Goal: Task Accomplishment & Management: Manage account settings

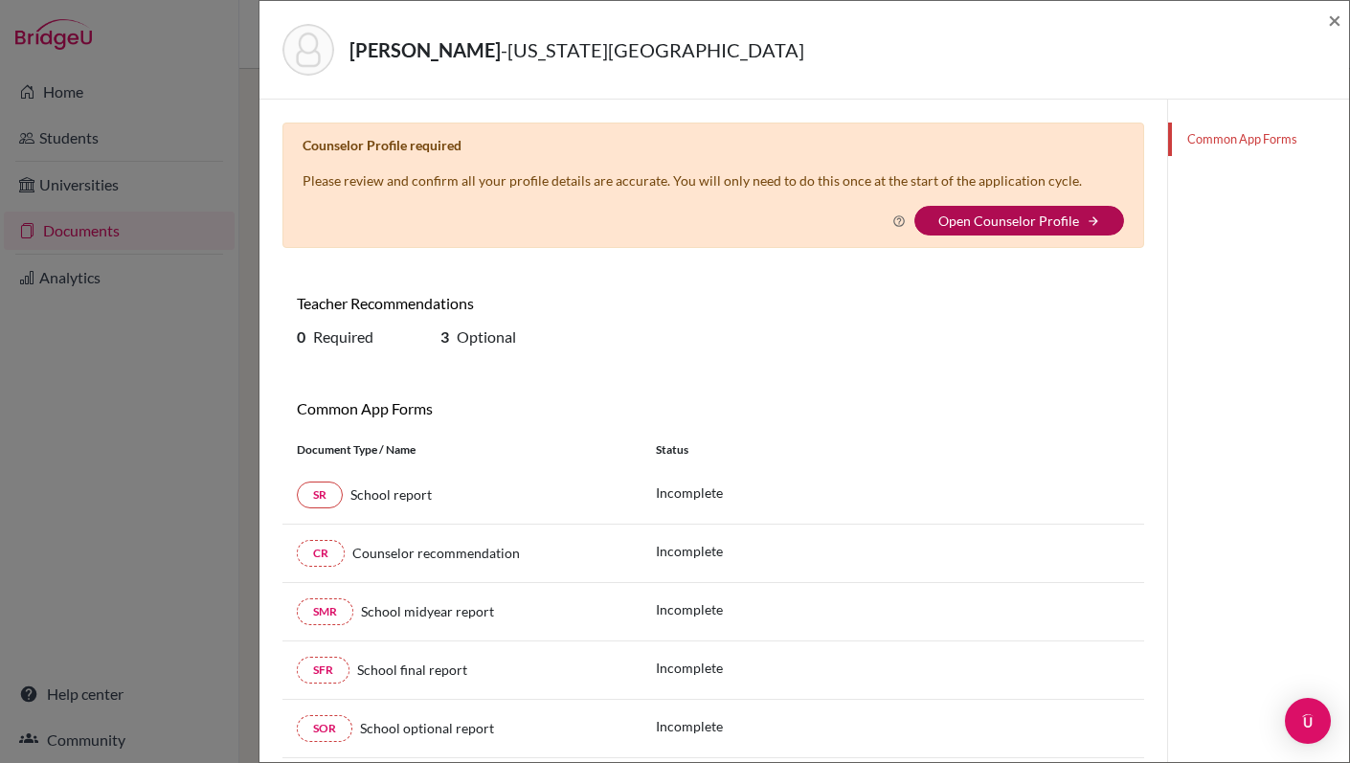
click at [983, 228] on link "Open Counselor Profile" at bounding box center [1008, 221] width 141 height 16
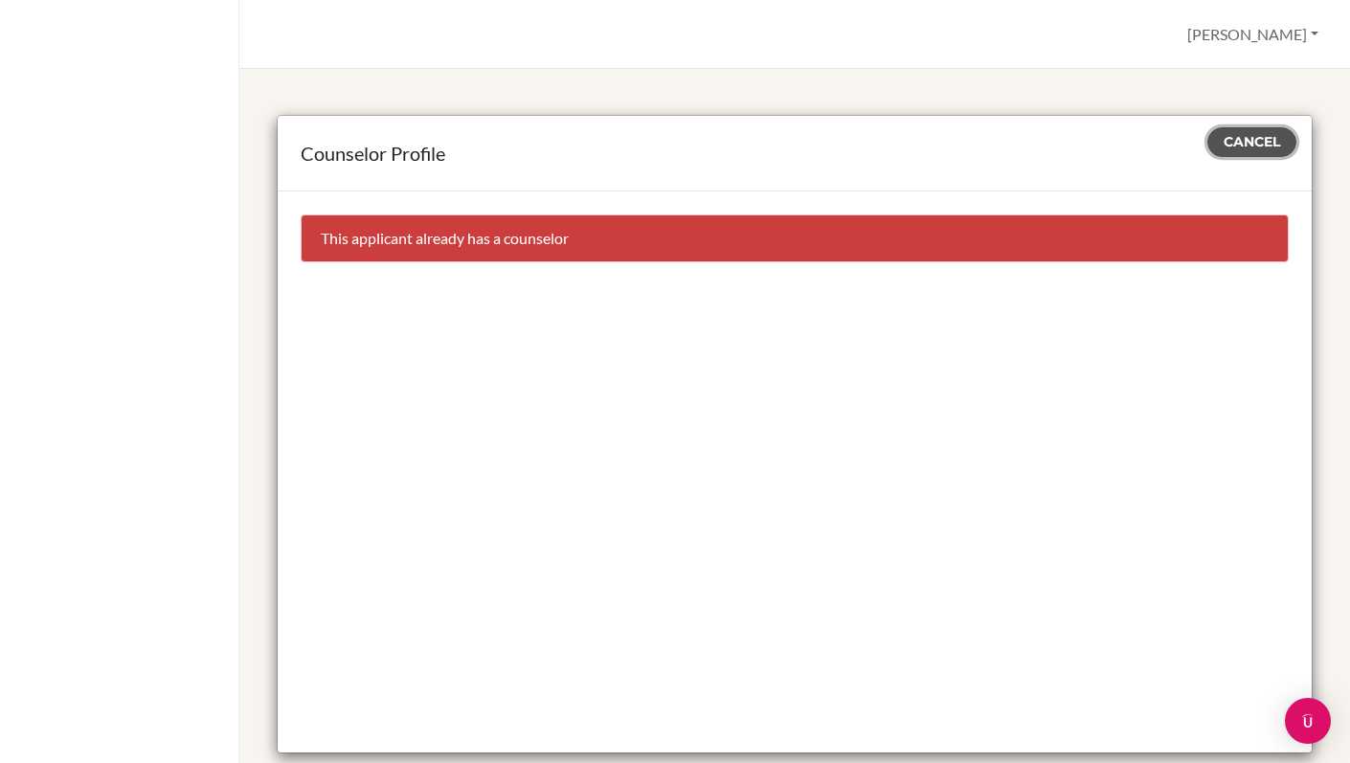
click at [1257, 144] on span "Cancel" at bounding box center [1252, 141] width 56 height 17
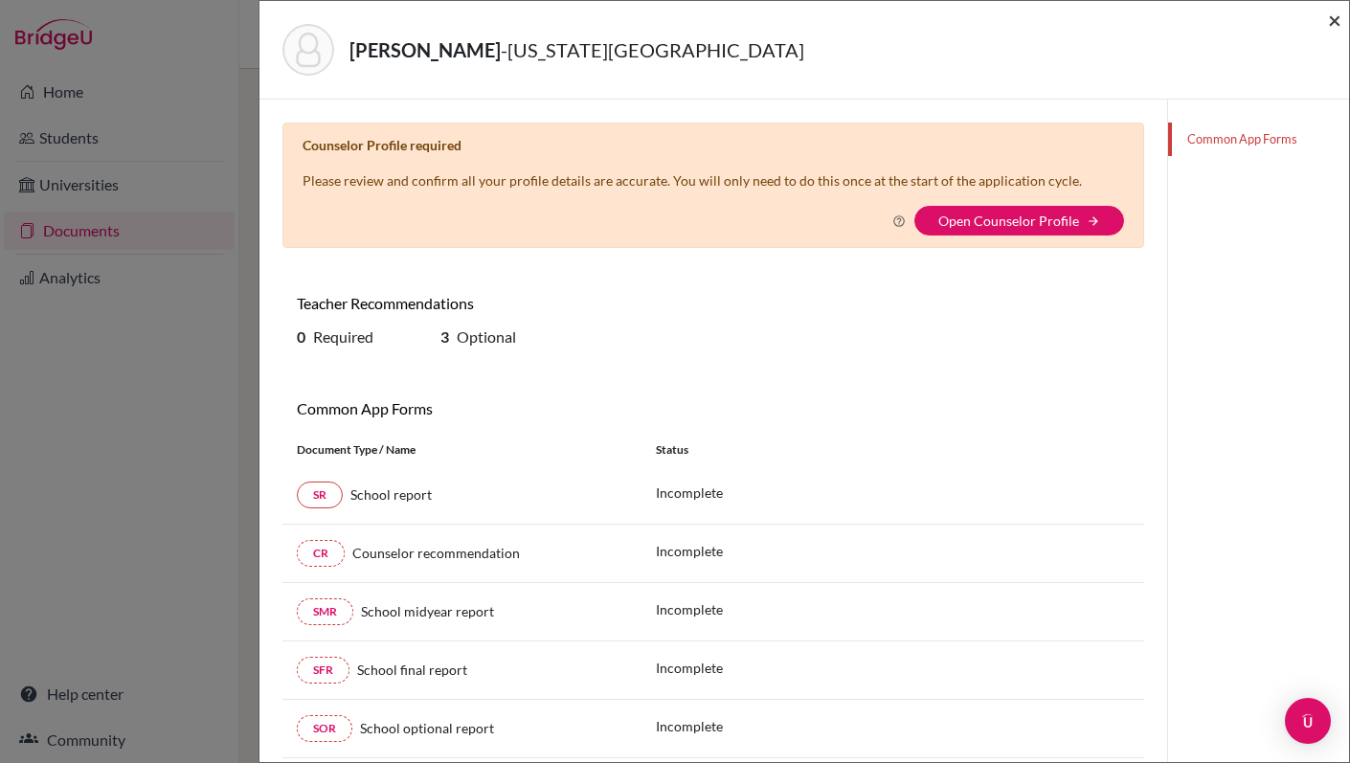
click at [1330, 17] on span "×" at bounding box center [1334, 20] width 13 height 28
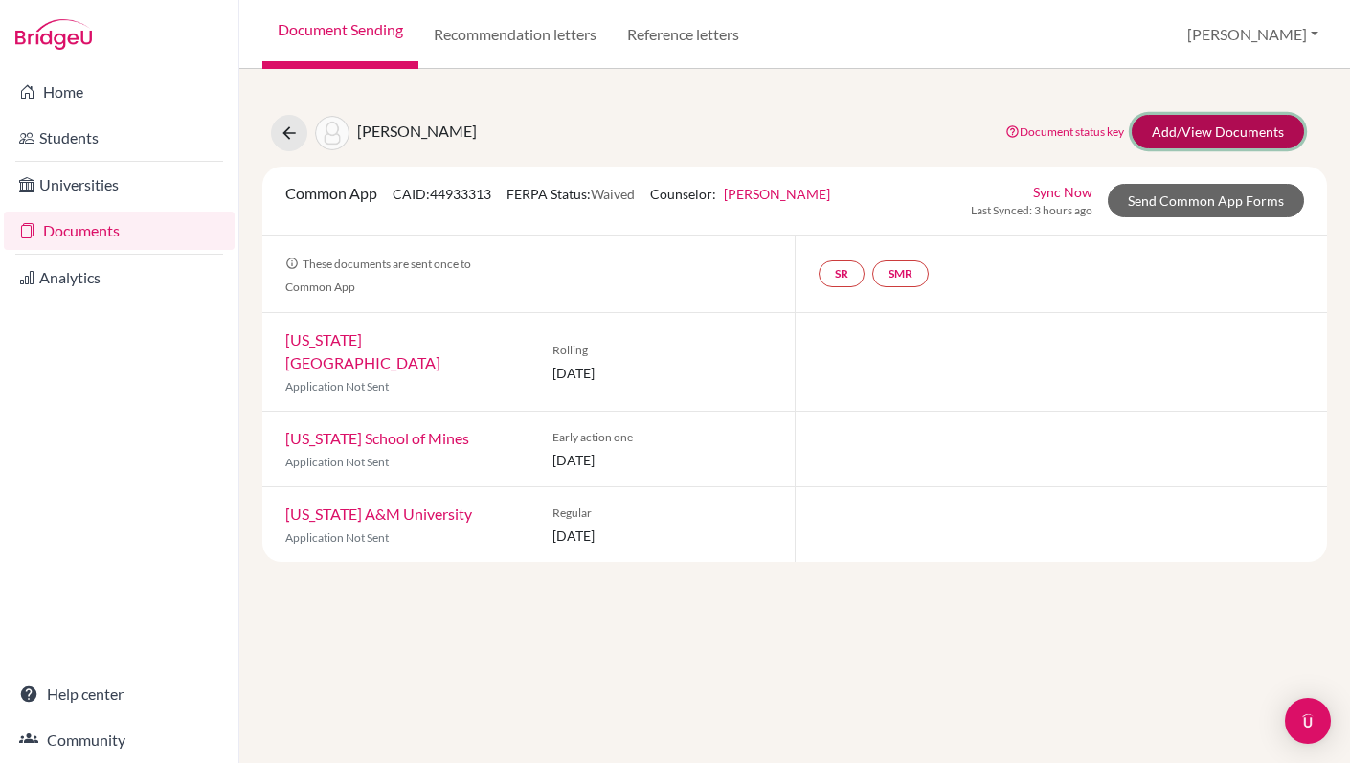
click at [1185, 133] on link "Add/View Documents" at bounding box center [1218, 132] width 172 height 34
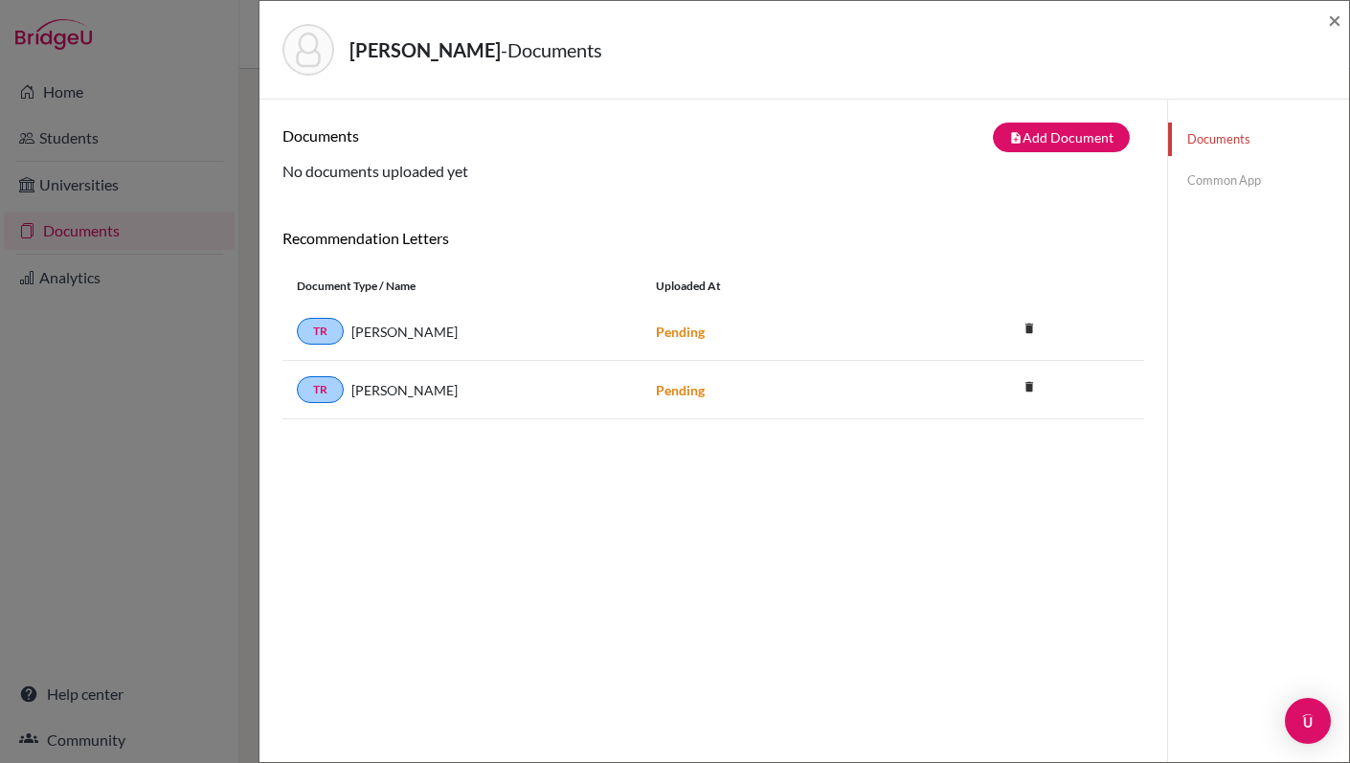
click at [1190, 180] on link "Common App" at bounding box center [1258, 181] width 181 height 34
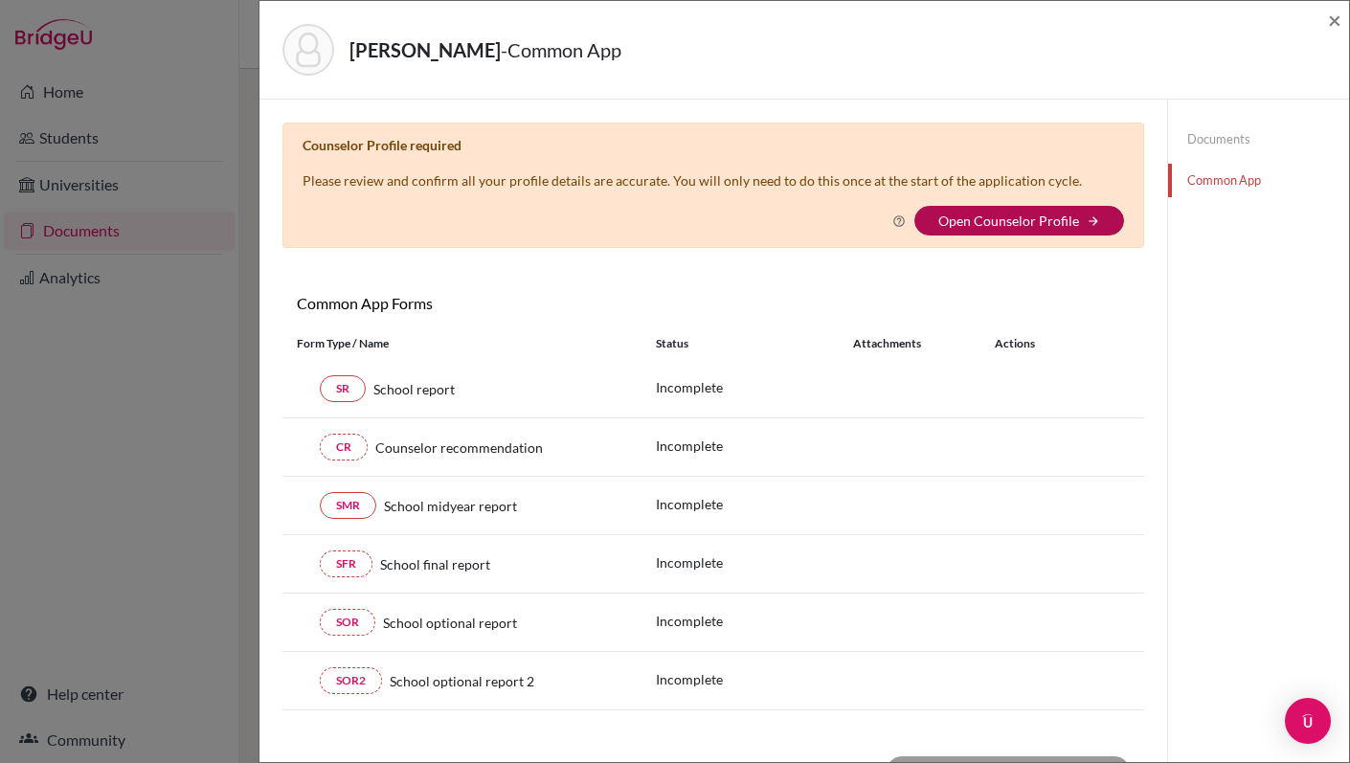
click at [1020, 224] on link "Open Counselor Profile" at bounding box center [1008, 221] width 141 height 16
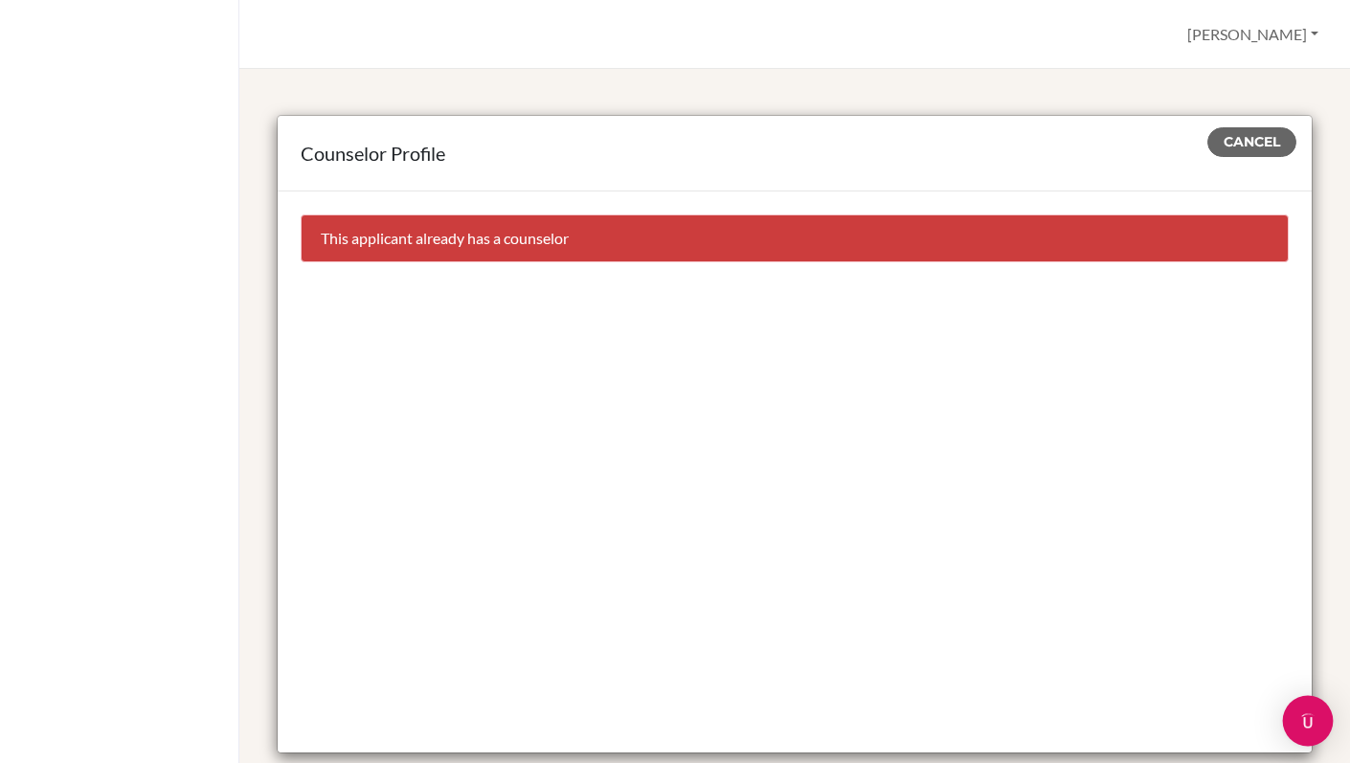
click at [1313, 724] on img "Open Intercom Messenger" at bounding box center [1308, 721] width 25 height 25
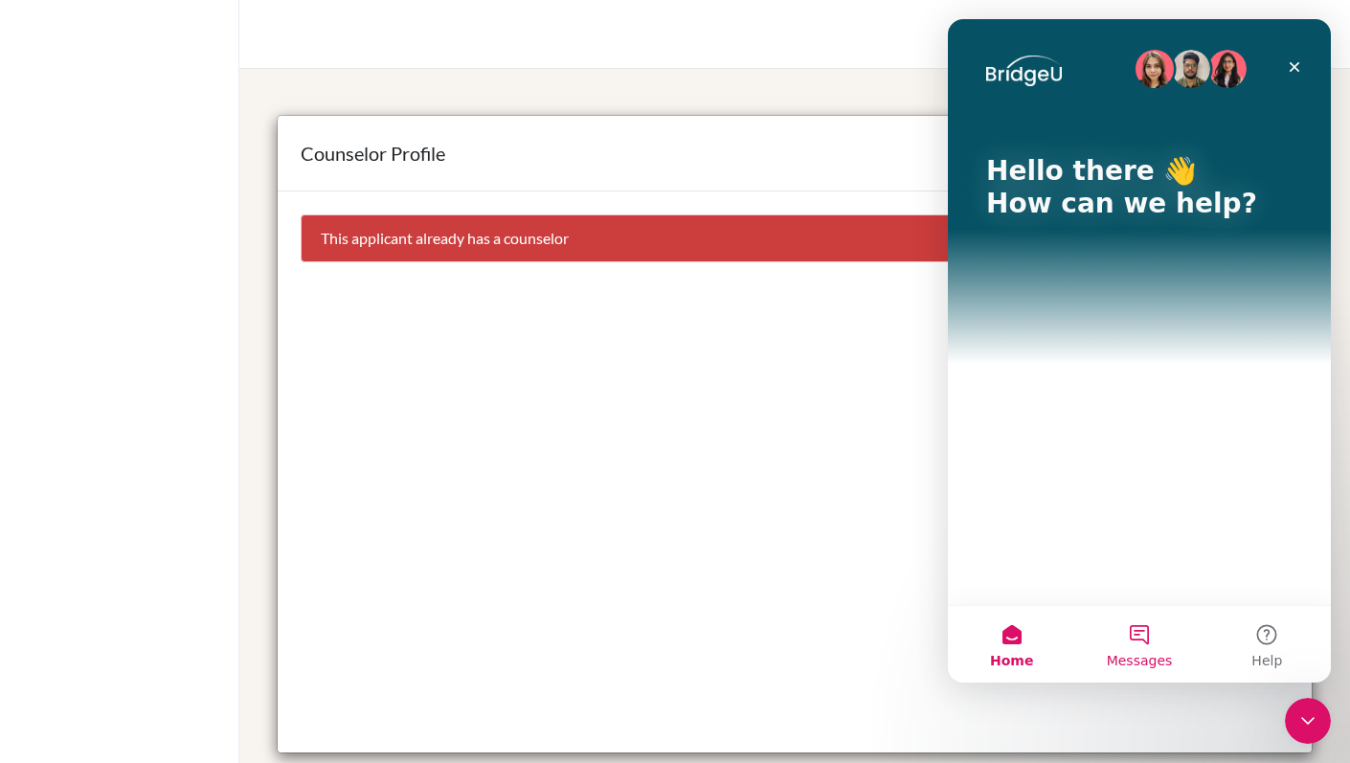
click at [1144, 636] on button "Messages" at bounding box center [1138, 644] width 127 height 77
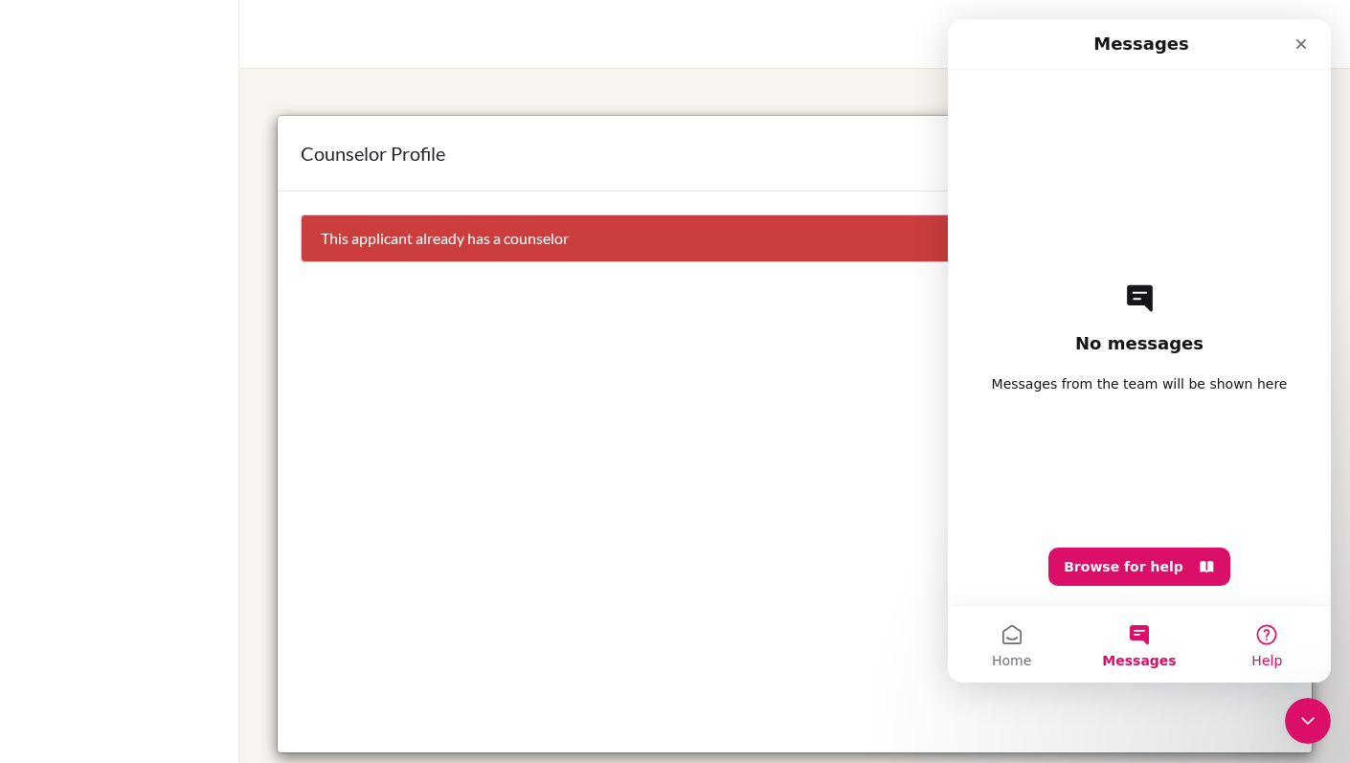
click at [1268, 638] on button "Help" at bounding box center [1267, 644] width 127 height 77
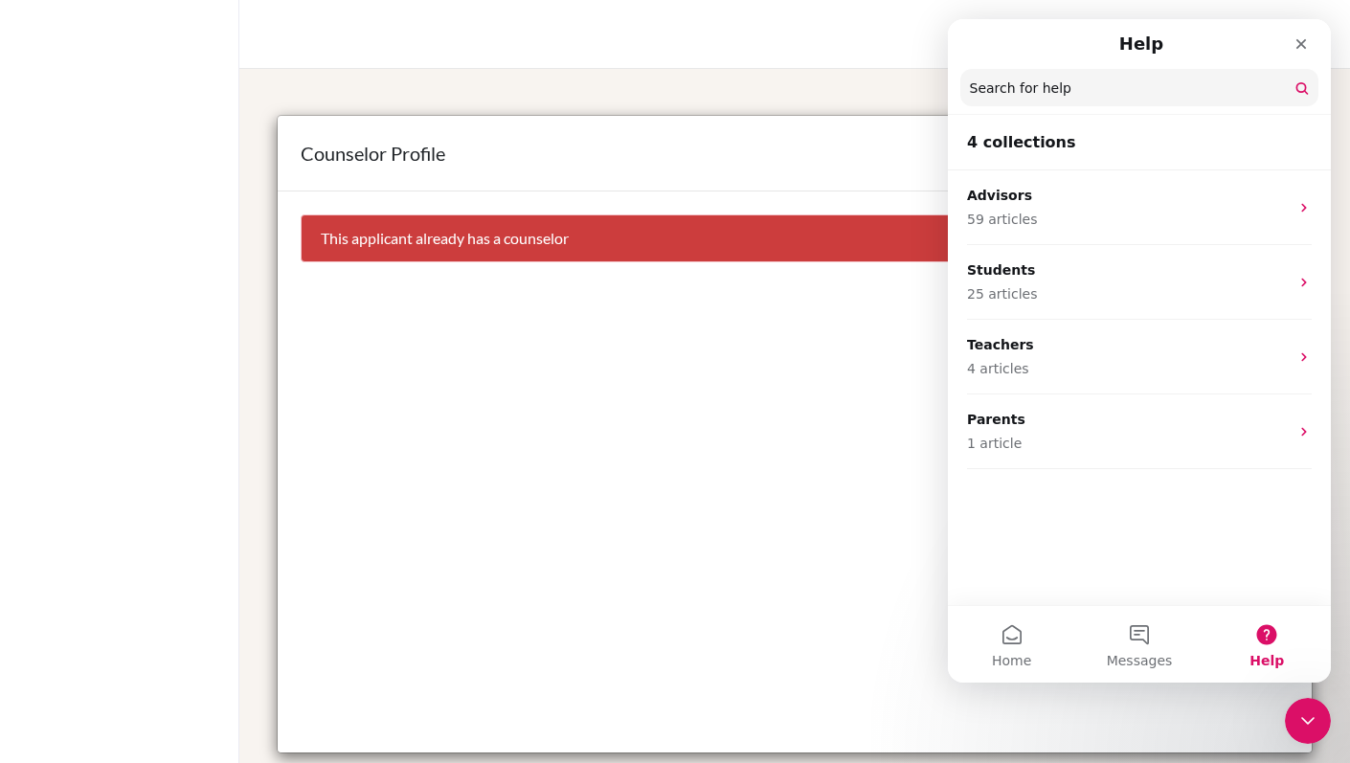
click at [1090, 98] on input "Search for help" at bounding box center [1139, 87] width 358 height 37
type input "k"
click at [1303, 38] on icon "Close" at bounding box center [1301, 43] width 15 height 15
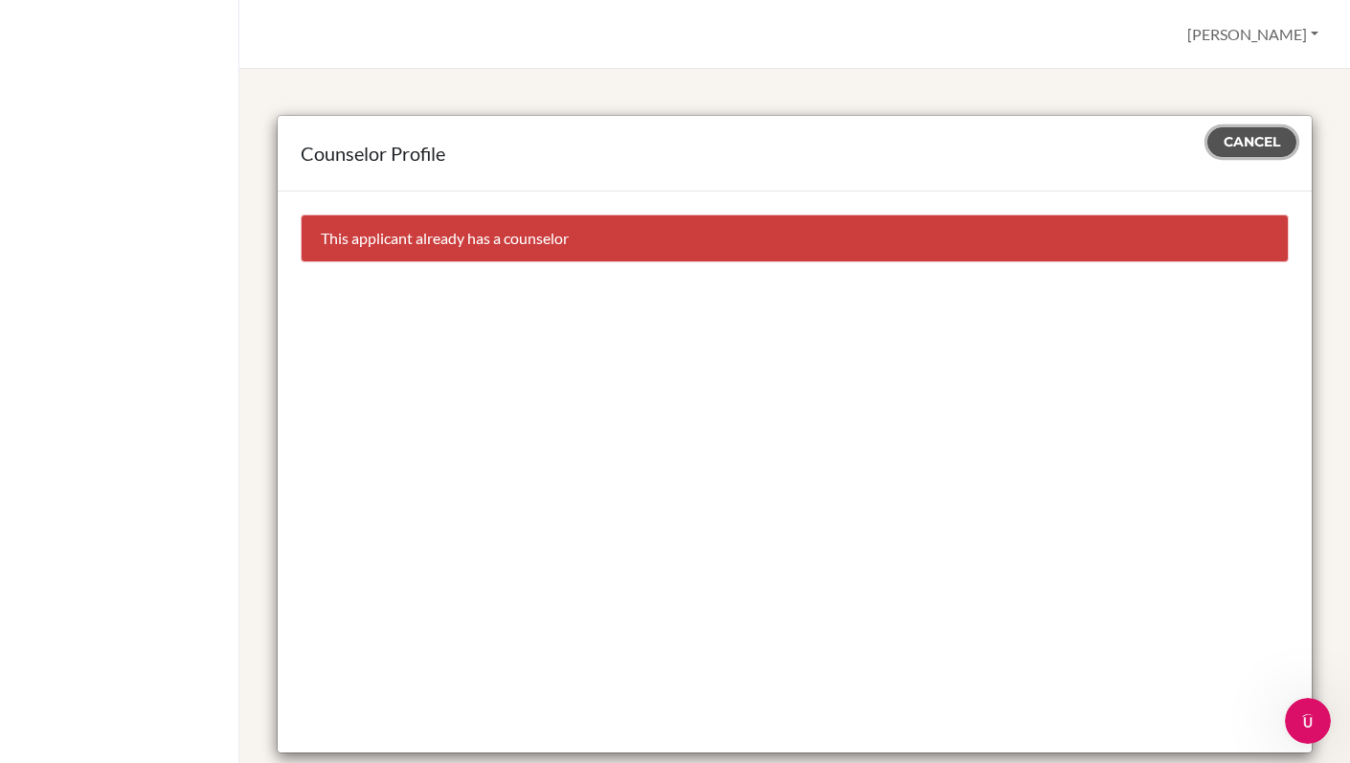
click at [1270, 148] on span "Cancel" at bounding box center [1252, 141] width 56 height 17
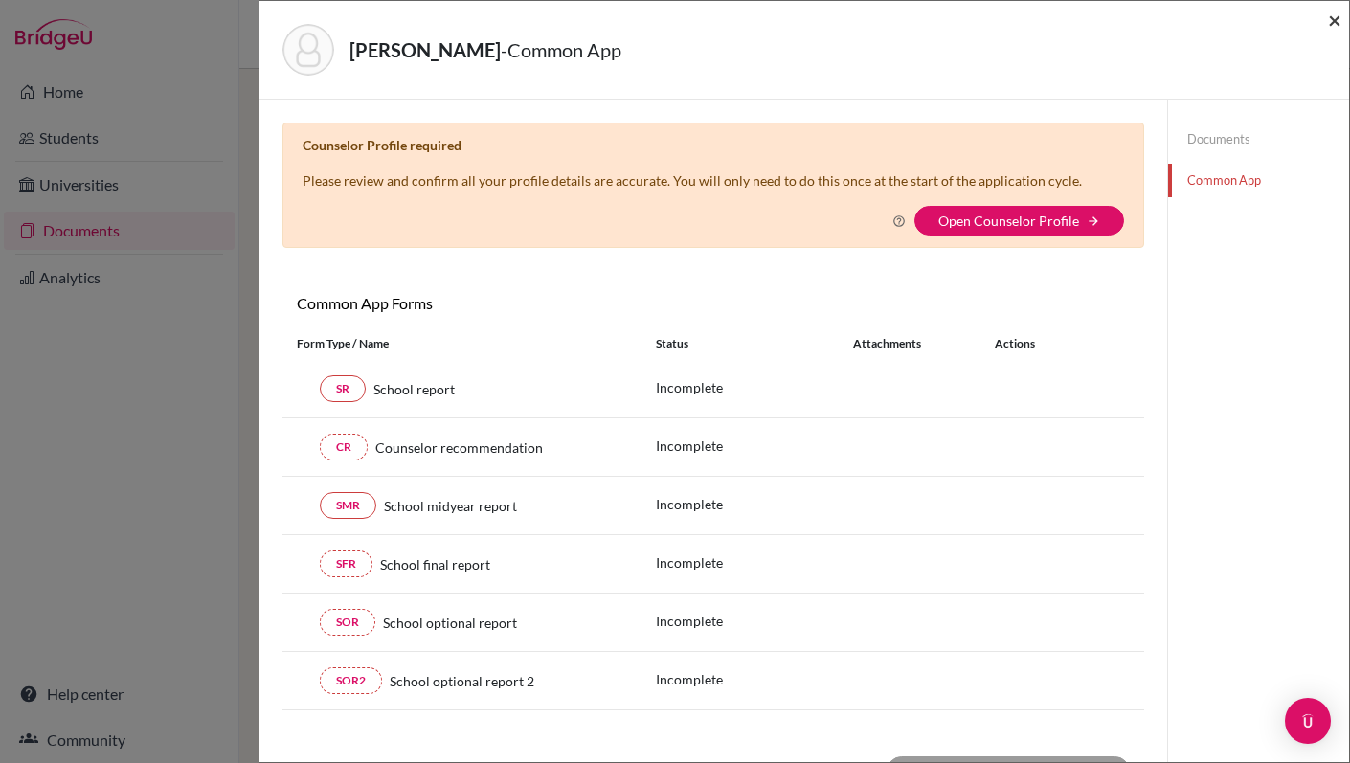
click at [1332, 21] on span "×" at bounding box center [1334, 20] width 13 height 28
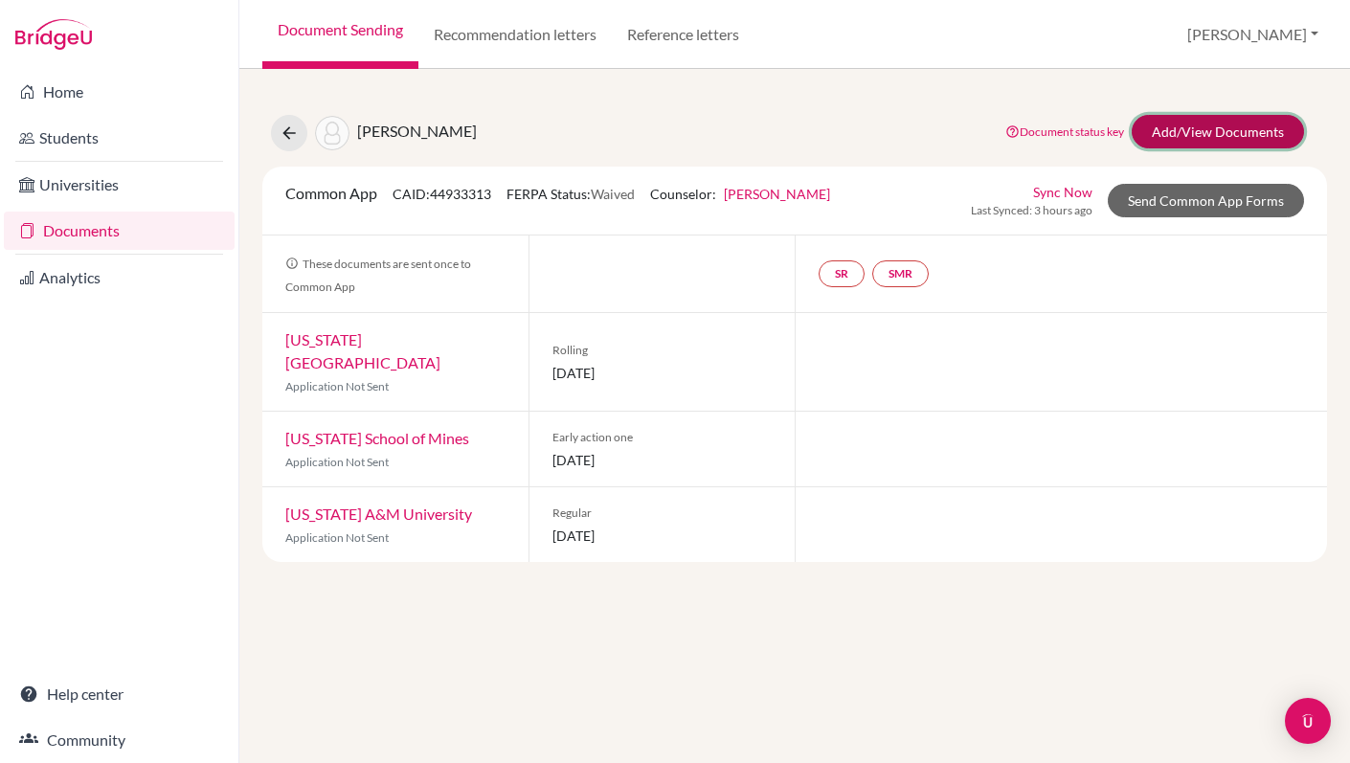
click at [1220, 133] on link "Add/View Documents" at bounding box center [1218, 132] width 172 height 34
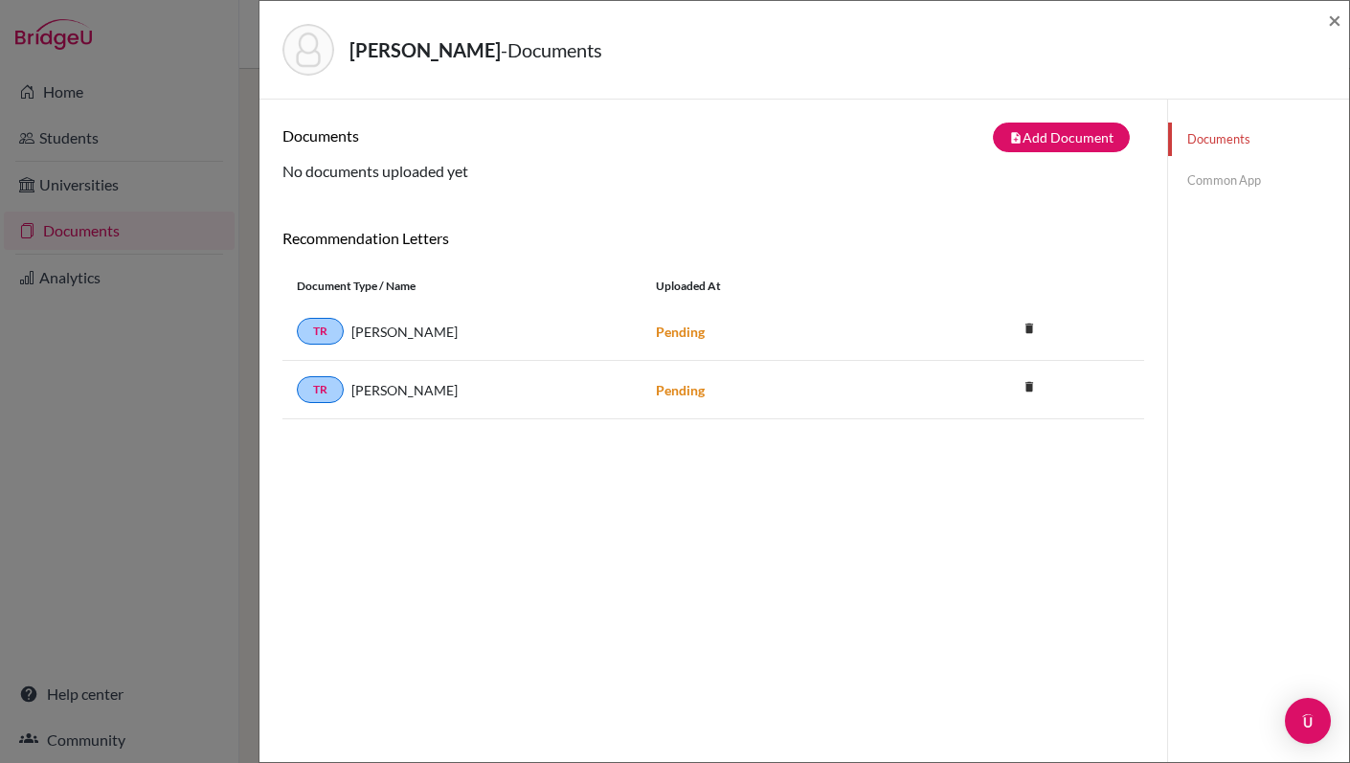
click at [1234, 181] on link "Common App" at bounding box center [1258, 181] width 181 height 34
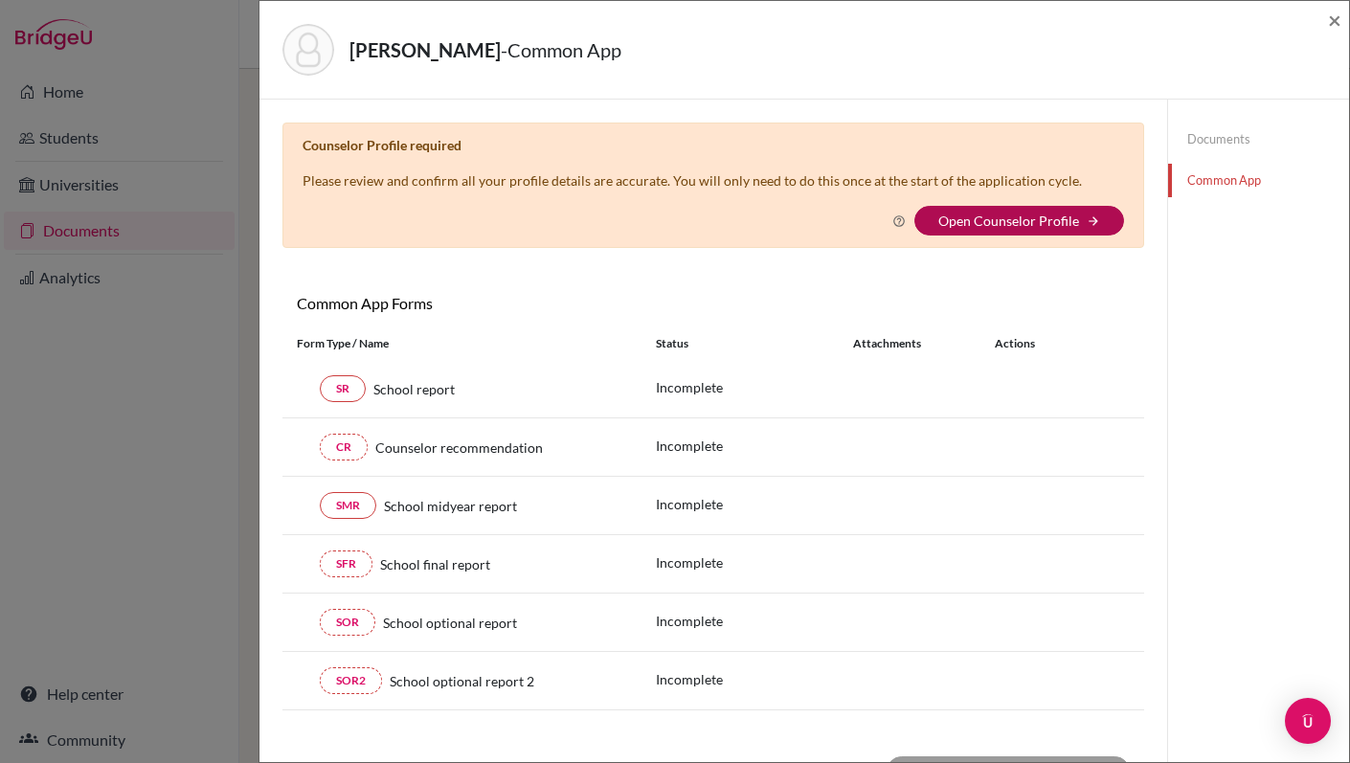
click at [974, 225] on link "Open Counselor Profile" at bounding box center [1008, 221] width 141 height 16
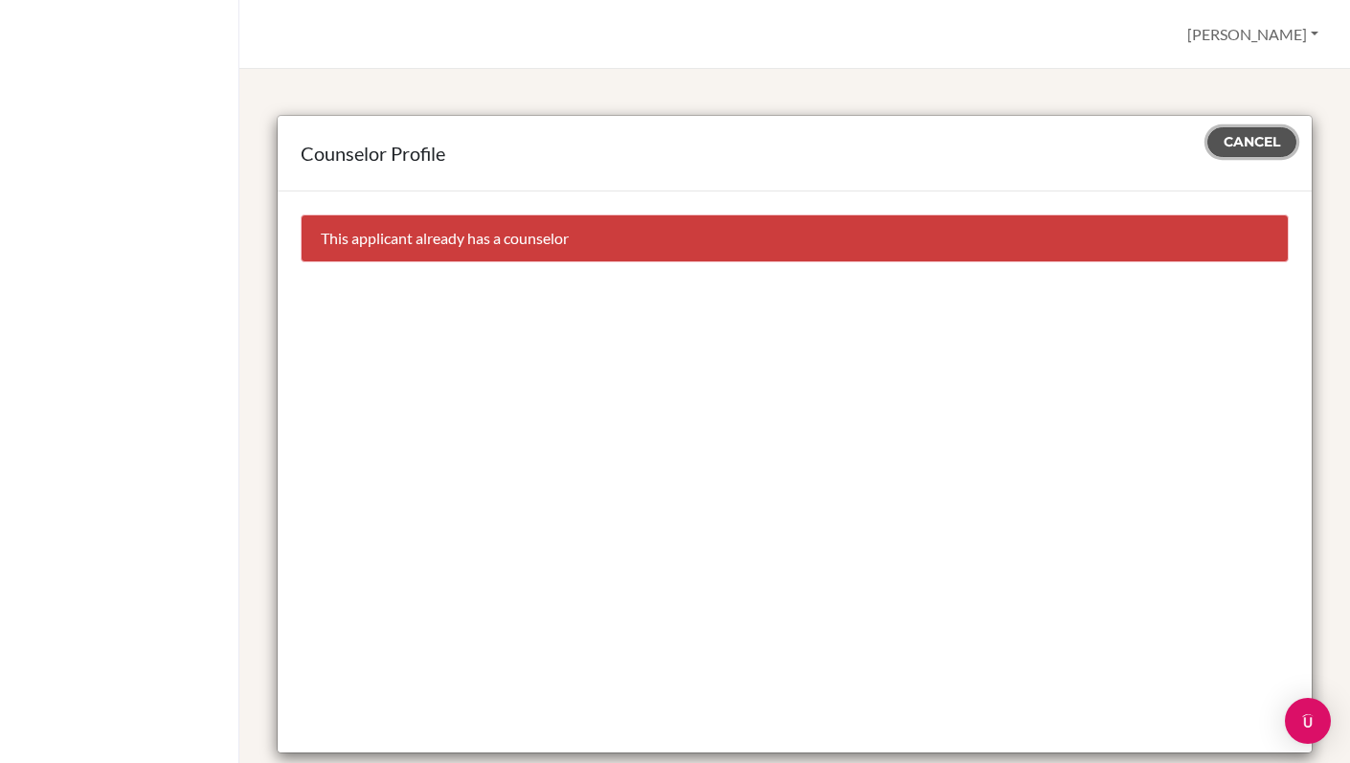
click at [1255, 146] on span "Cancel" at bounding box center [1252, 141] width 56 height 17
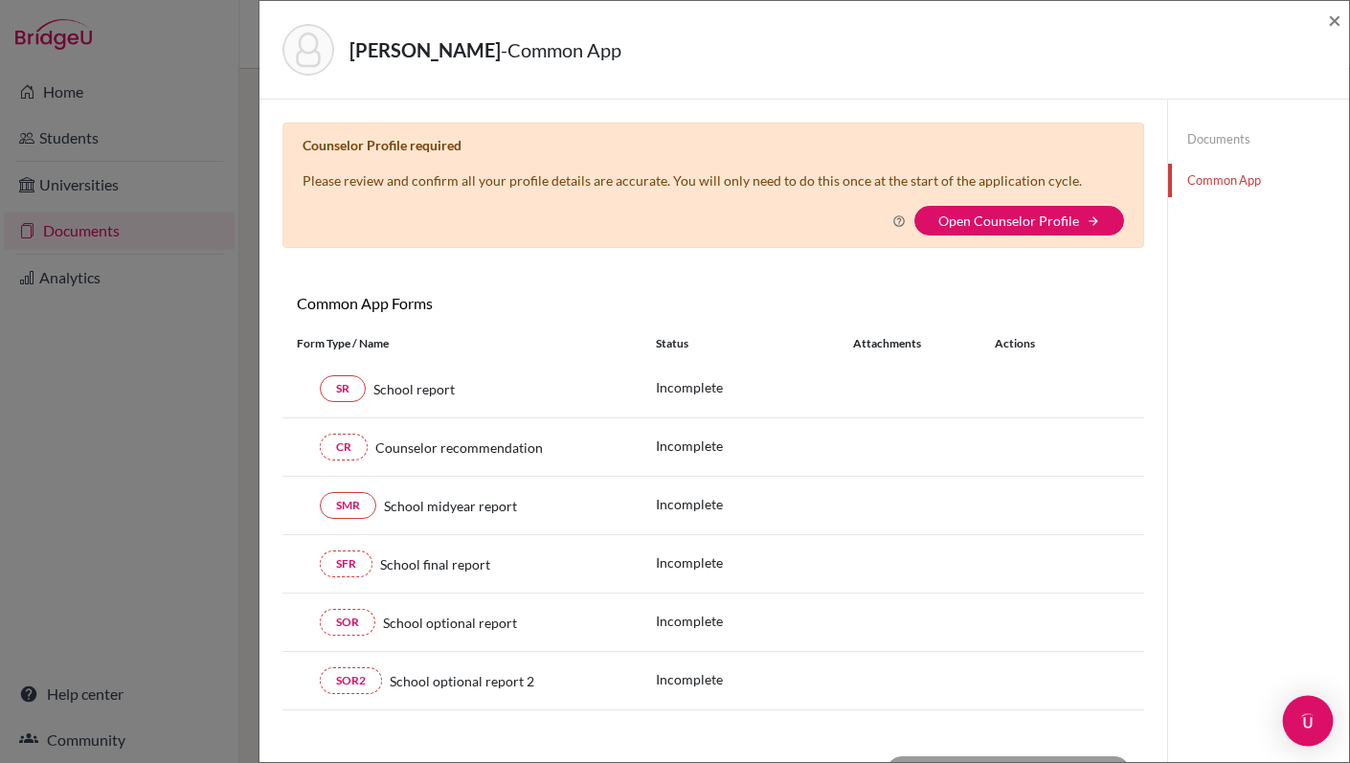
click at [1301, 732] on div "Open Intercom Messenger" at bounding box center [1308, 721] width 51 height 51
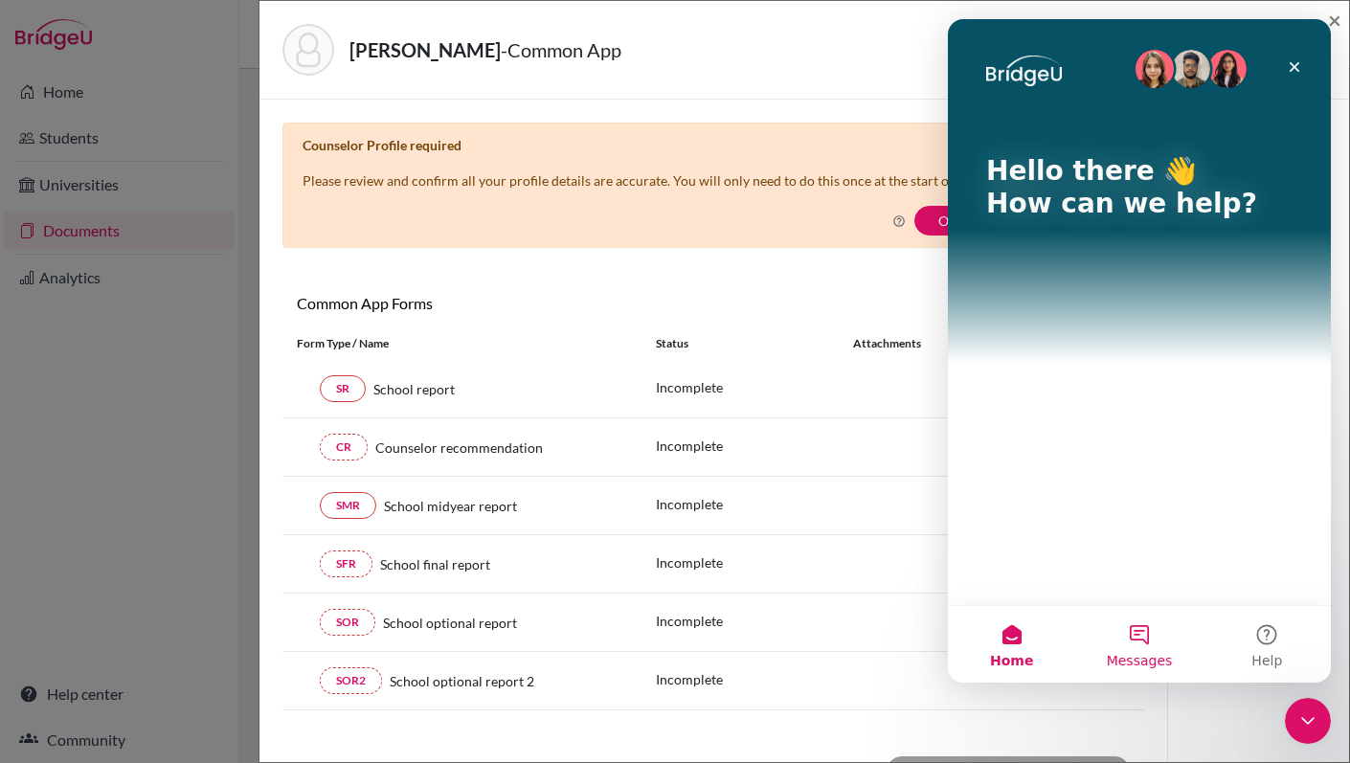
click at [1149, 643] on button "Messages" at bounding box center [1138, 644] width 127 height 77
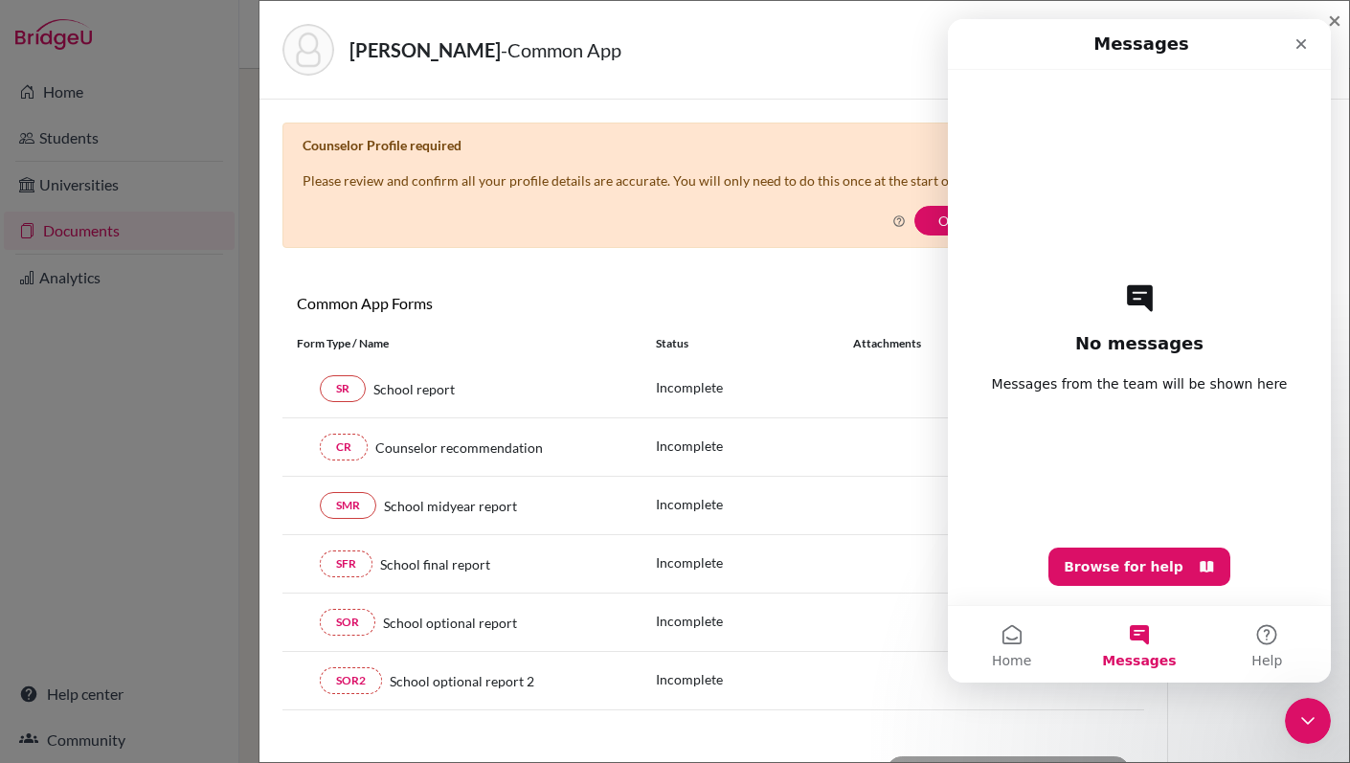
click at [1116, 149] on div "No messages Messages from the team will be shown here Browse for help" at bounding box center [1139, 337] width 316 height 535
click at [1118, 149] on div "No messages Messages from the team will be shown here Browse for help" at bounding box center [1139, 337] width 316 height 535
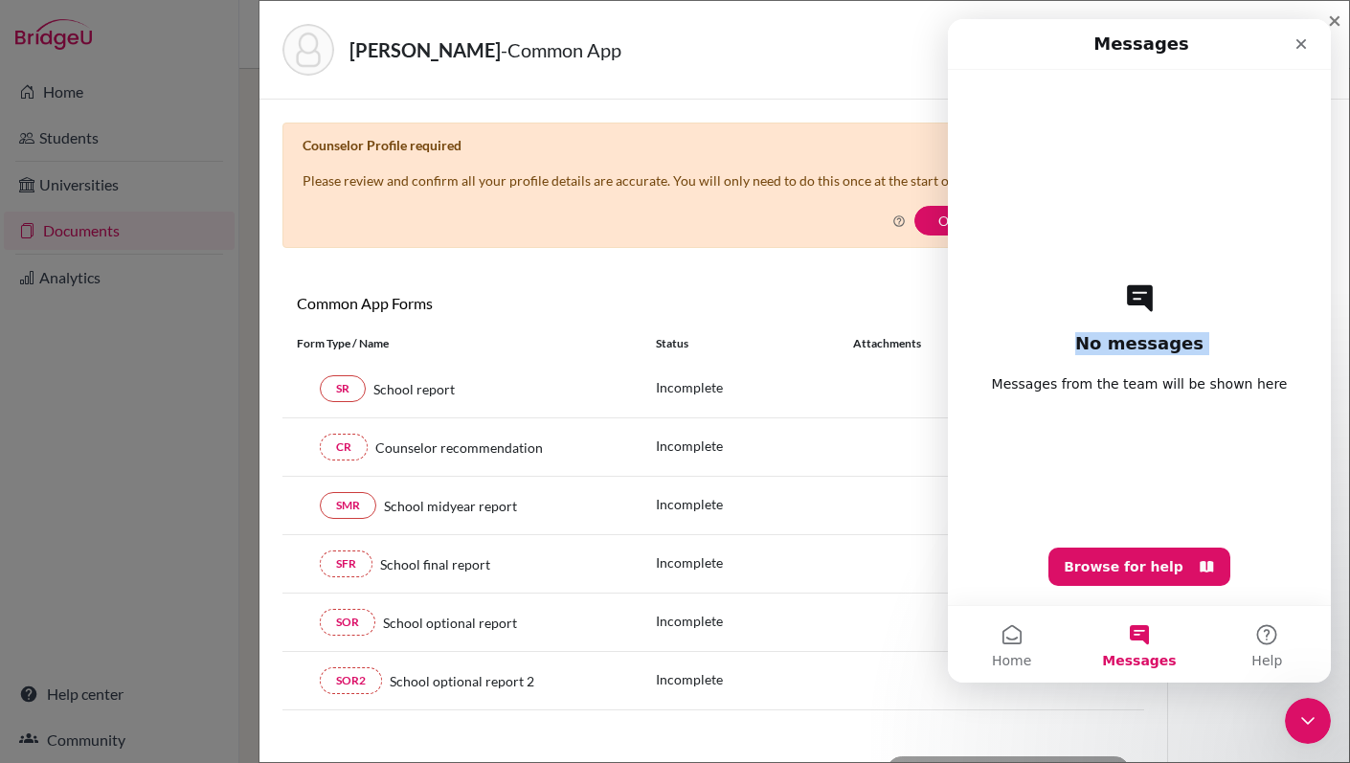
drag, startPoint x: 1118, startPoint y: 149, endPoint x: 1124, endPoint y: 197, distance: 48.2
click at [1124, 197] on div "No messages Messages from the team will be shown here Browse for help" at bounding box center [1139, 337] width 316 height 535
click at [1018, 636] on button "Home" at bounding box center [1011, 644] width 127 height 77
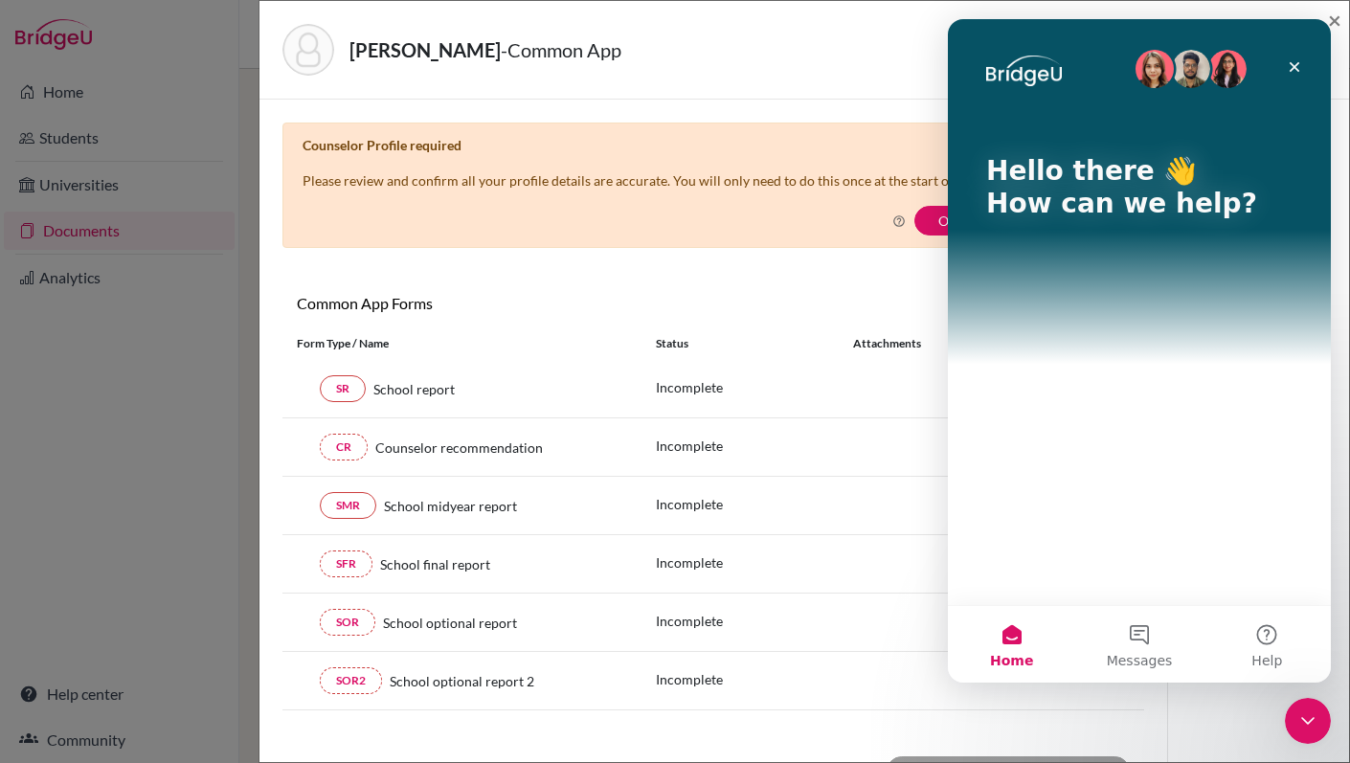
click at [1076, 447] on div "Hello there 👋 How can we help?" at bounding box center [1139, 312] width 383 height 586
click at [1274, 641] on button "Help" at bounding box center [1267, 644] width 127 height 77
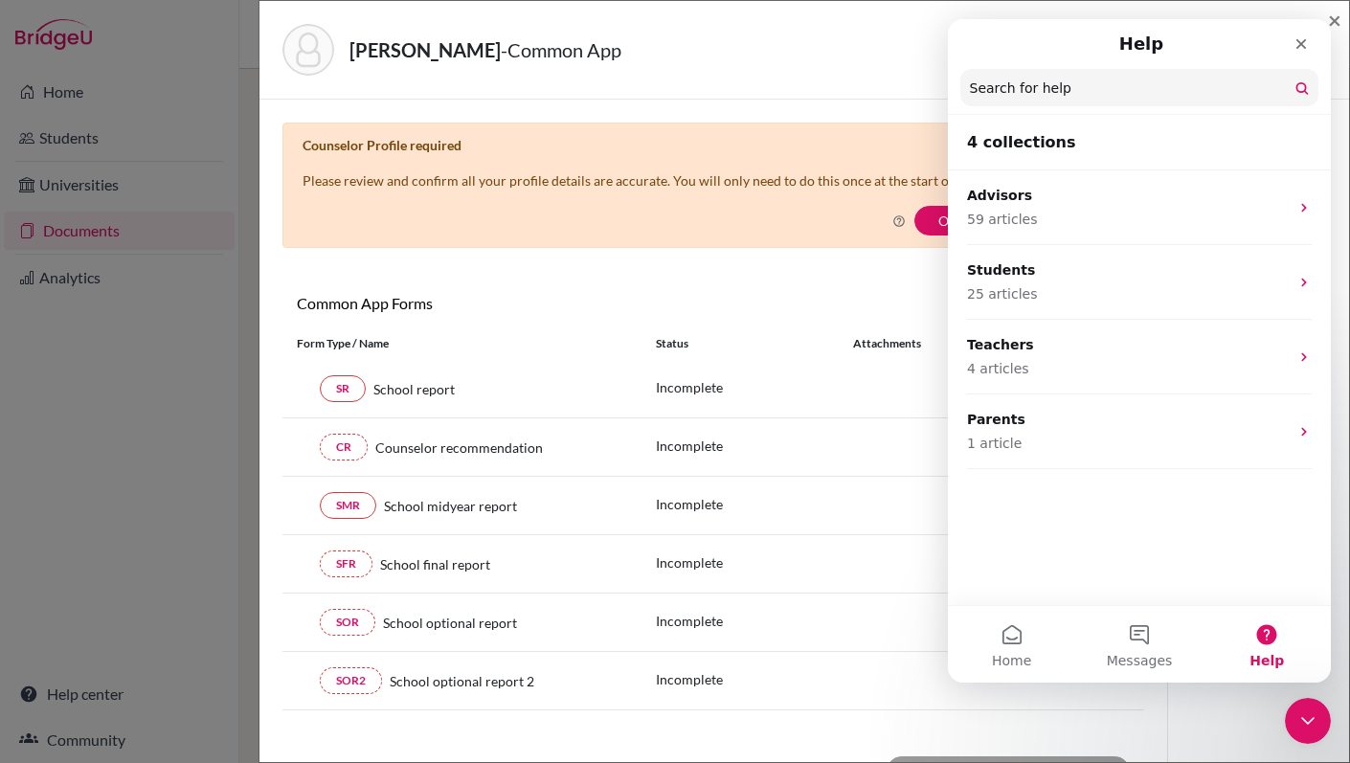
click at [1066, 86] on input "Search for help" at bounding box center [1139, 87] width 358 height 37
type input "C"
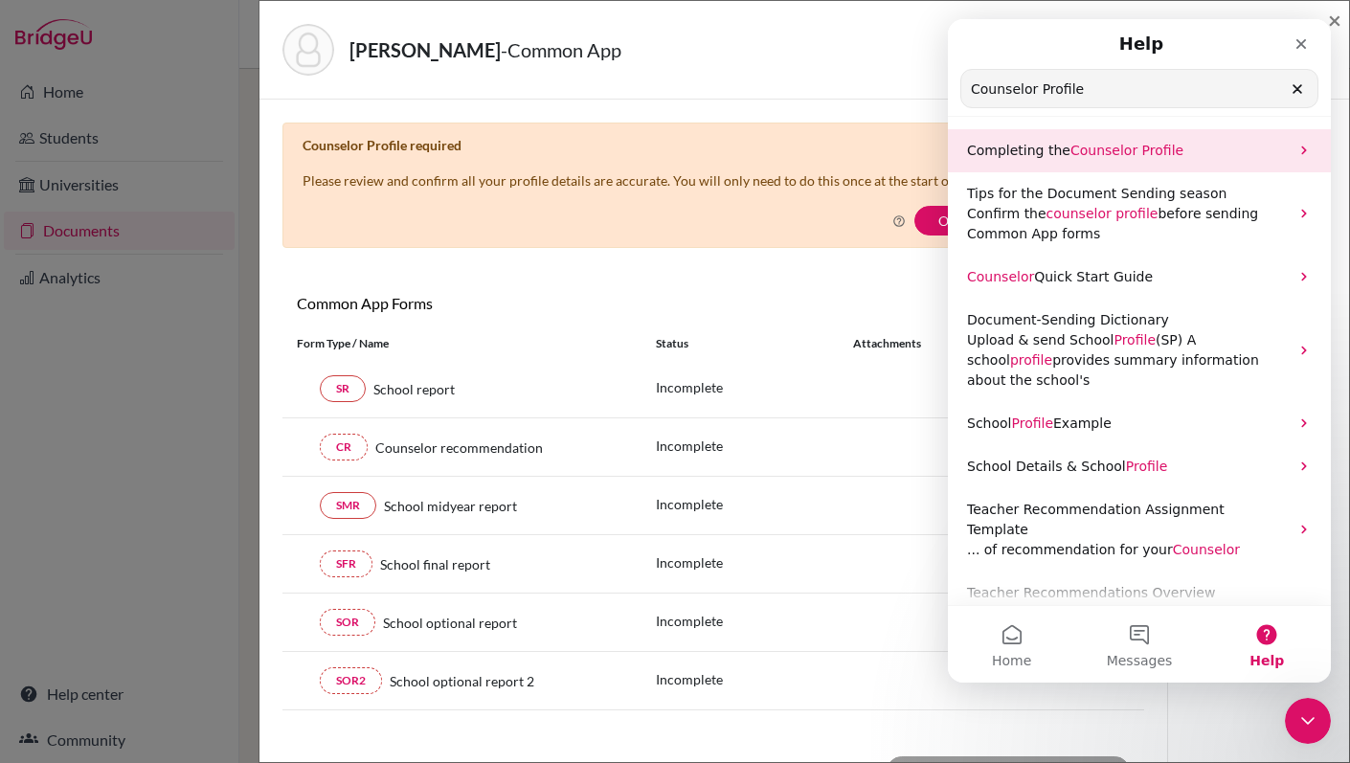
type input "Counselor Profile"
click at [1114, 154] on span "Counselor" at bounding box center [1103, 150] width 67 height 15
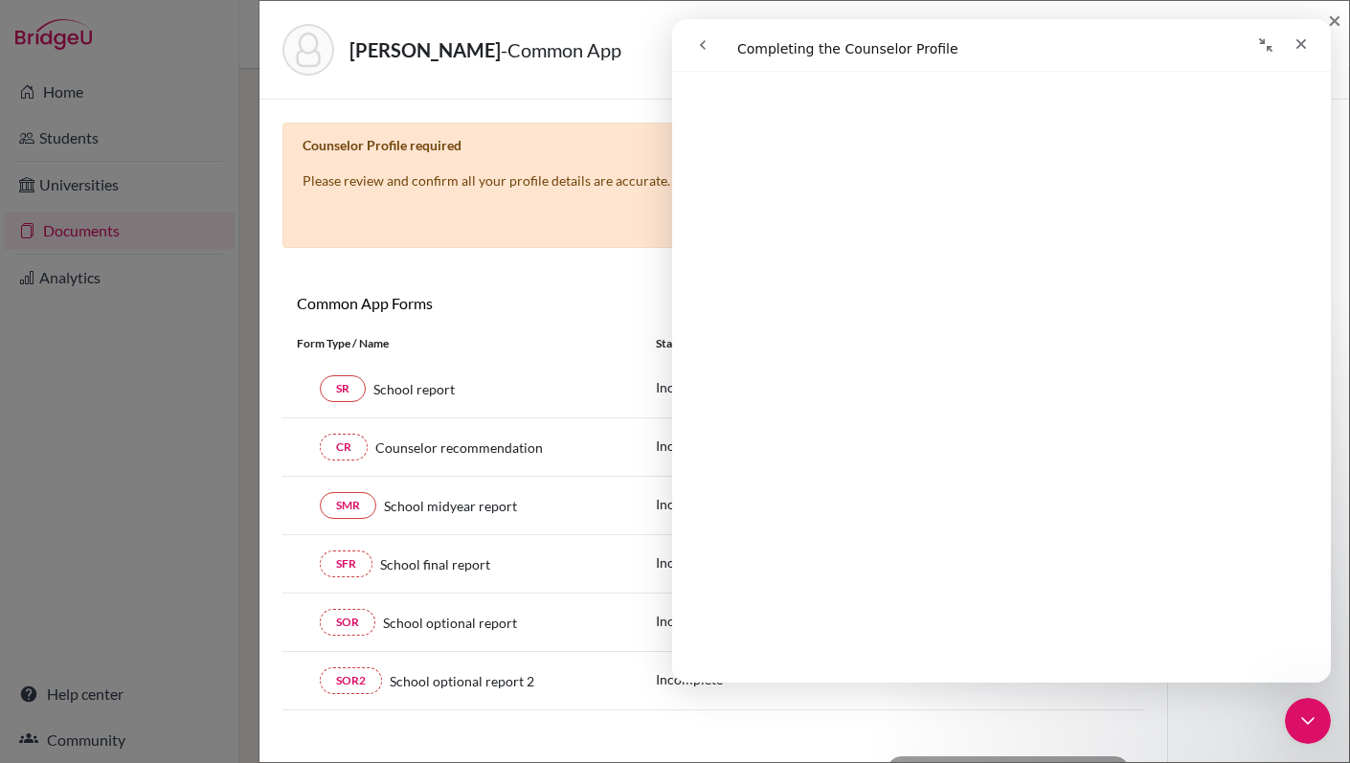
scroll to position [531, 0]
click at [1332, 18] on span "×" at bounding box center [1334, 20] width 13 height 28
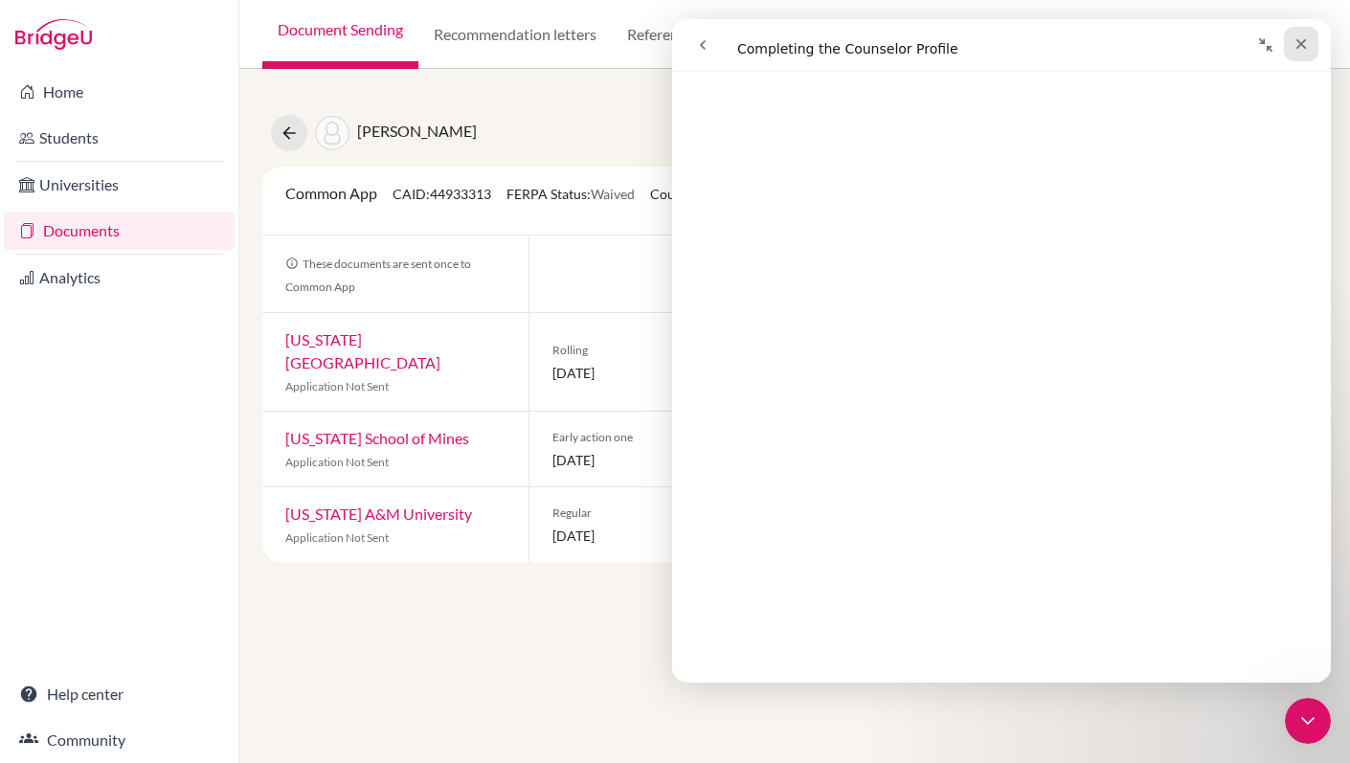
click at [1309, 39] on div "Close" at bounding box center [1301, 44] width 34 height 34
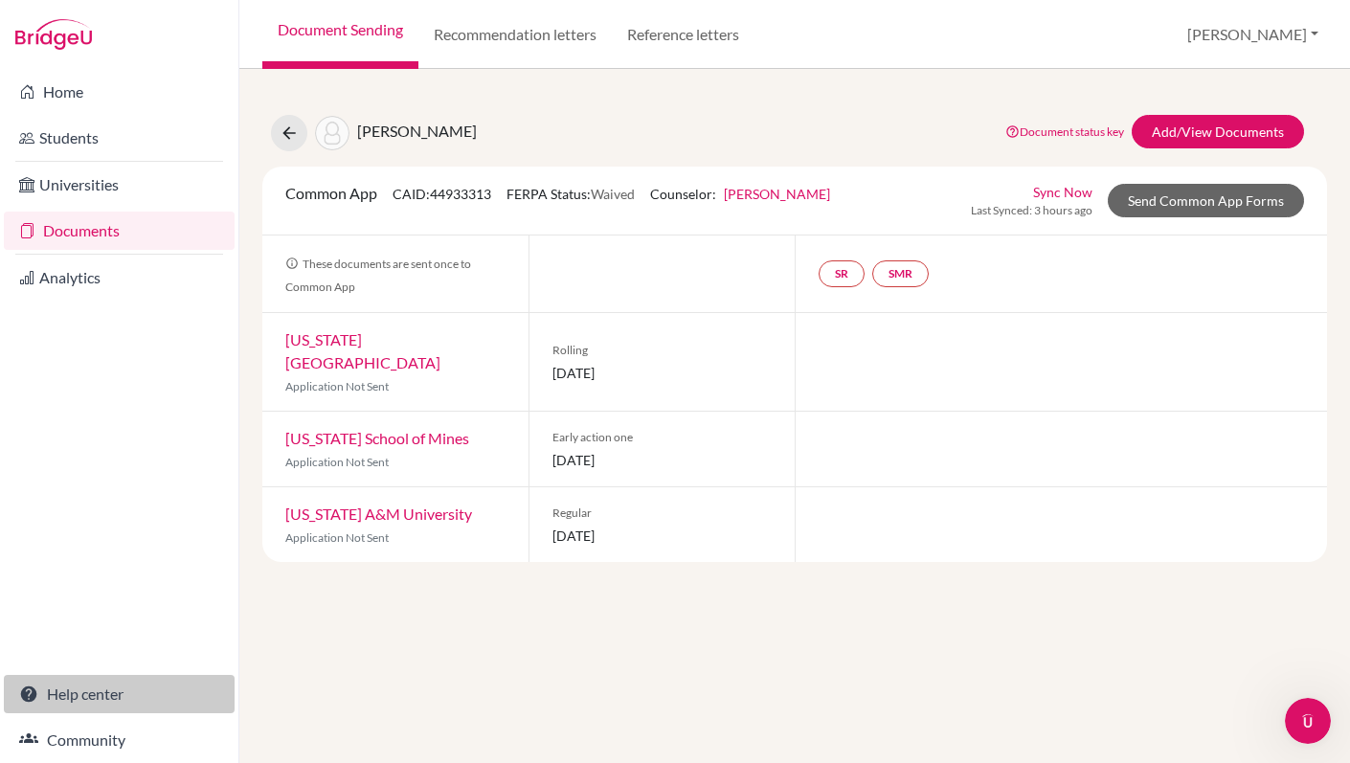
click at [129, 698] on link "Help center" at bounding box center [119, 694] width 231 height 38
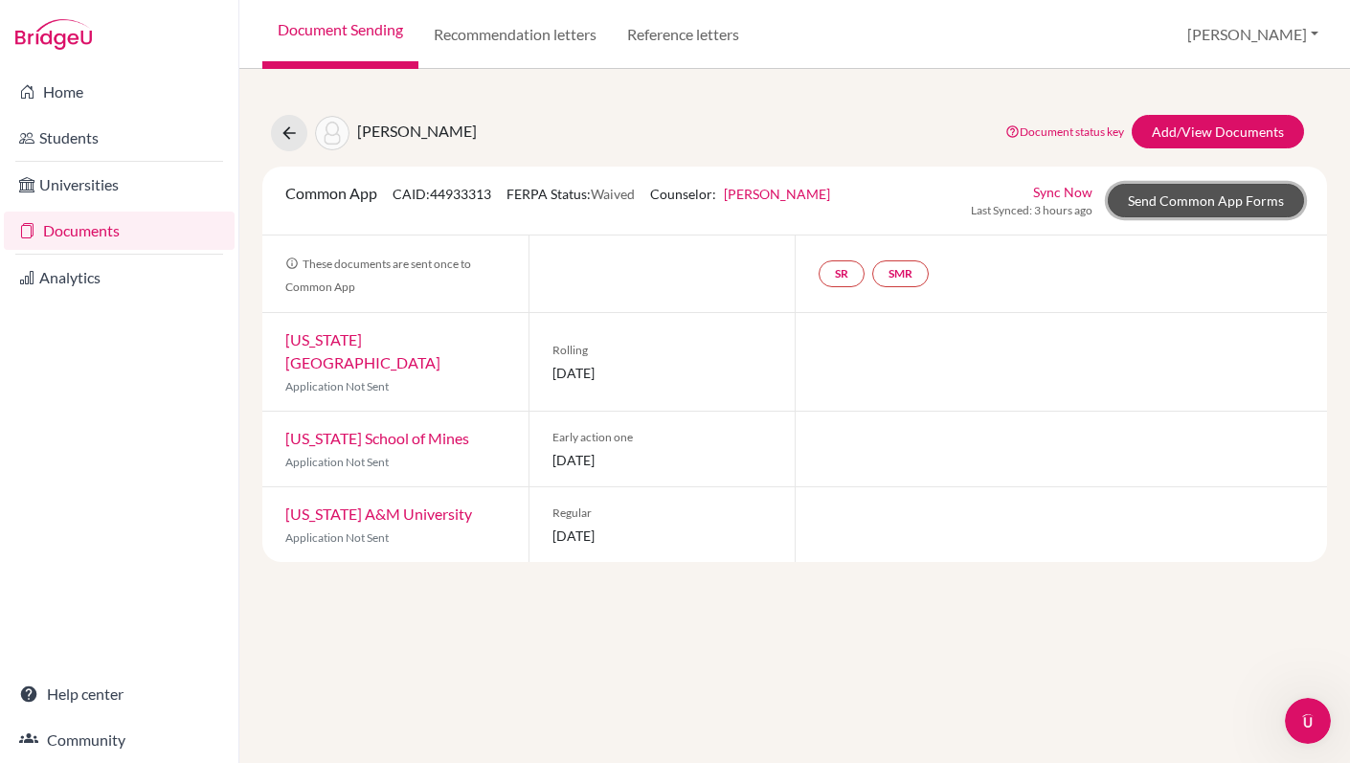
click at [1199, 205] on link "Send Common App Forms" at bounding box center [1206, 201] width 196 height 34
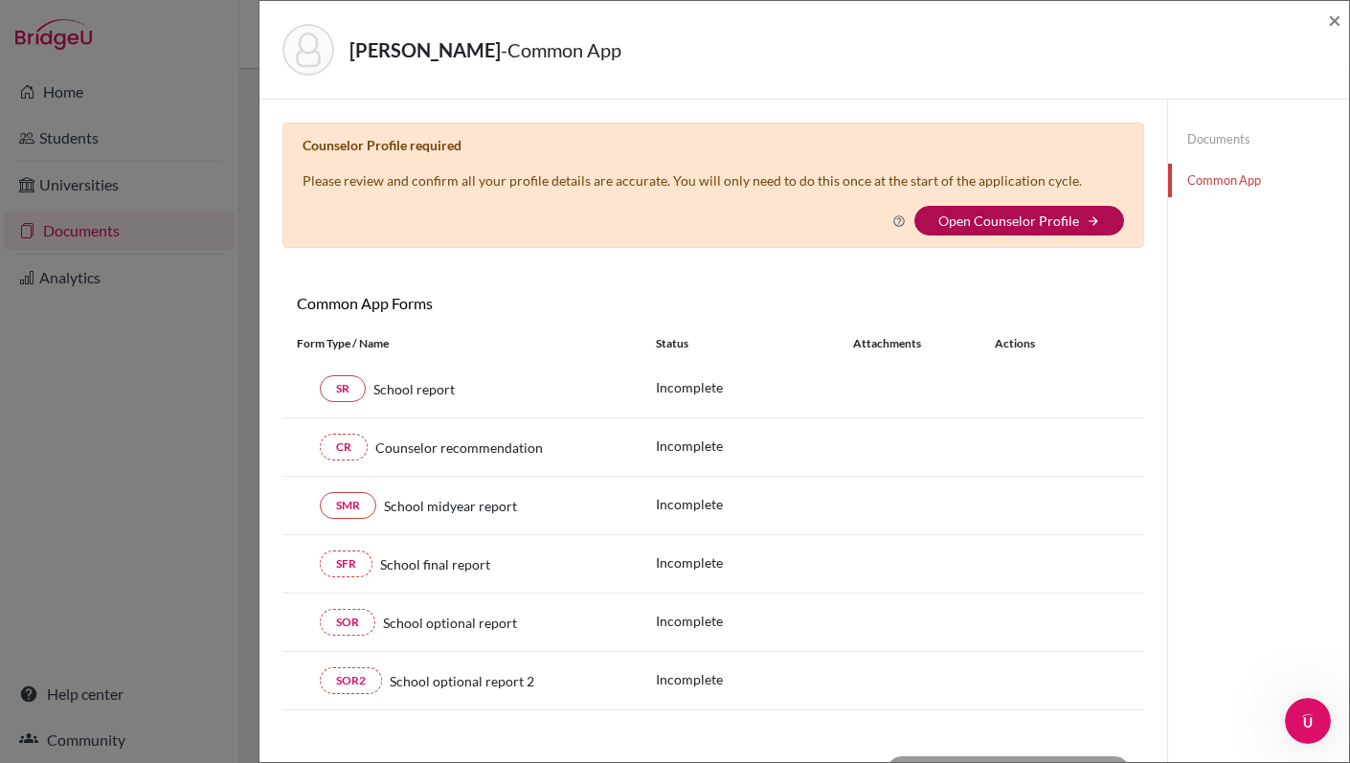
click at [1027, 226] on link "Open Counselor Profile" at bounding box center [1008, 221] width 141 height 16
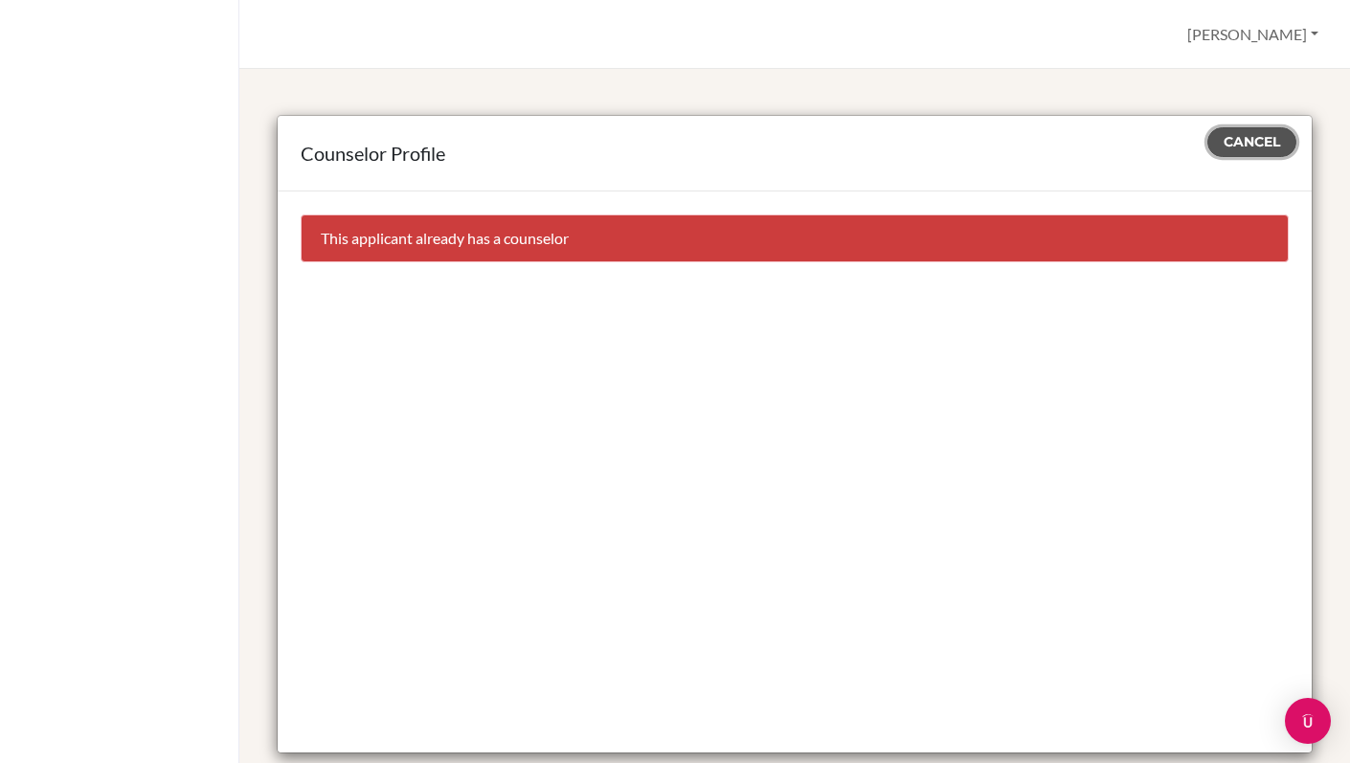
click at [1263, 148] on span "Cancel" at bounding box center [1252, 141] width 56 height 17
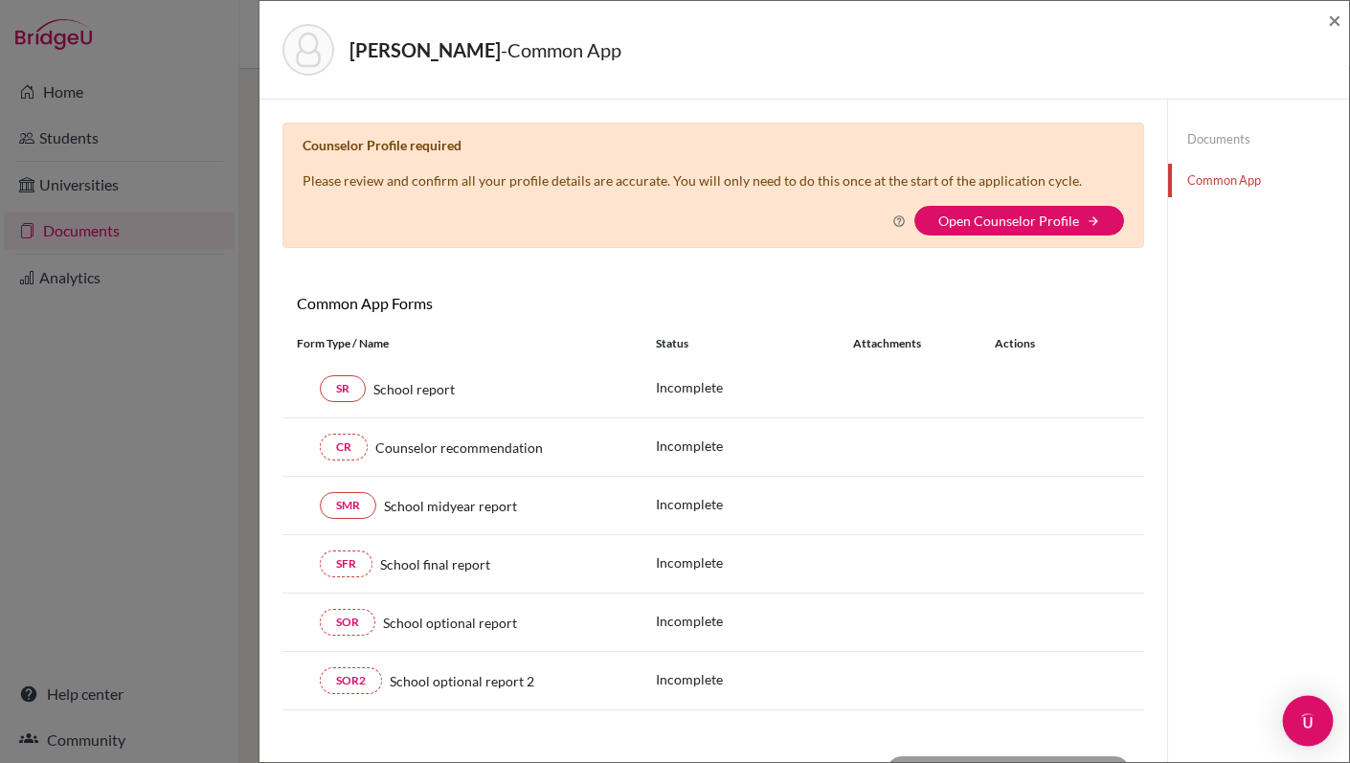
click at [1315, 725] on img "Open Intercom Messenger" at bounding box center [1308, 721] width 25 height 25
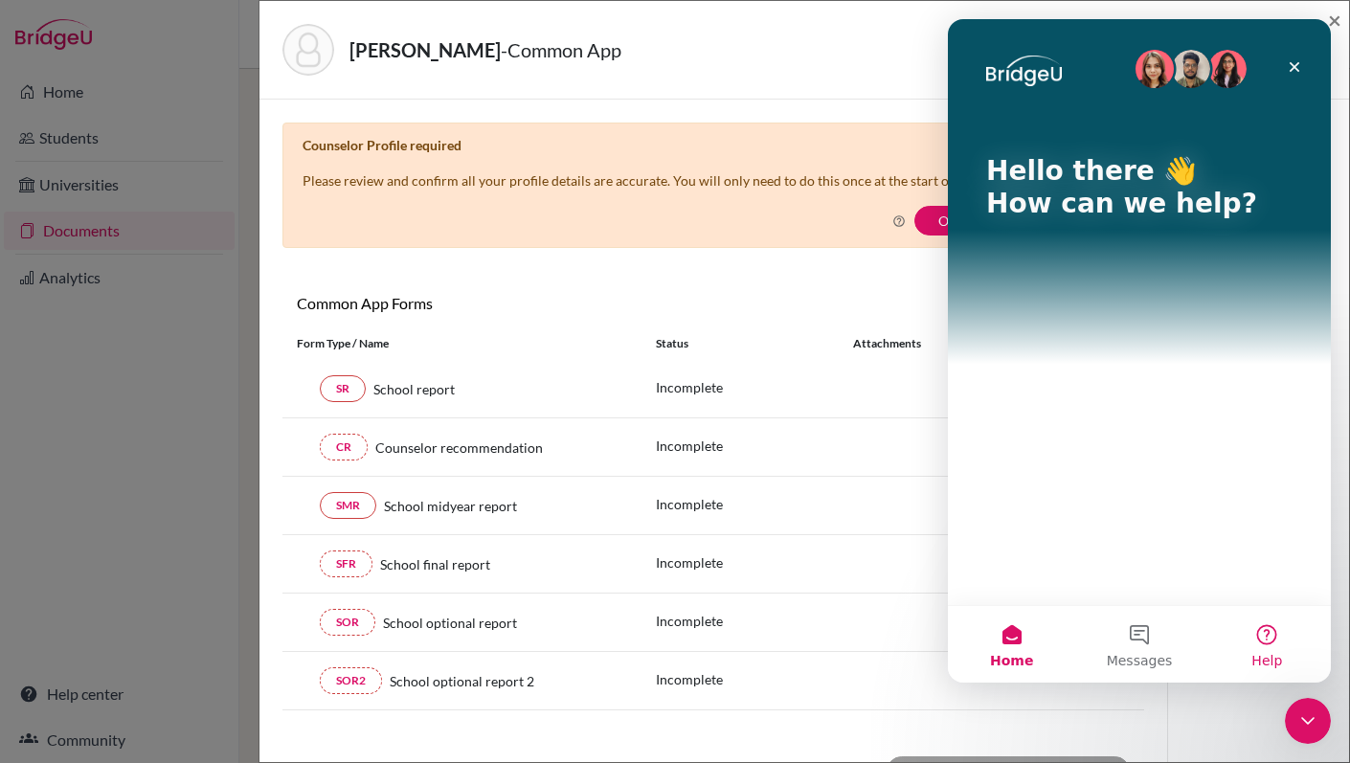
click at [1272, 626] on button "Help" at bounding box center [1267, 644] width 127 height 77
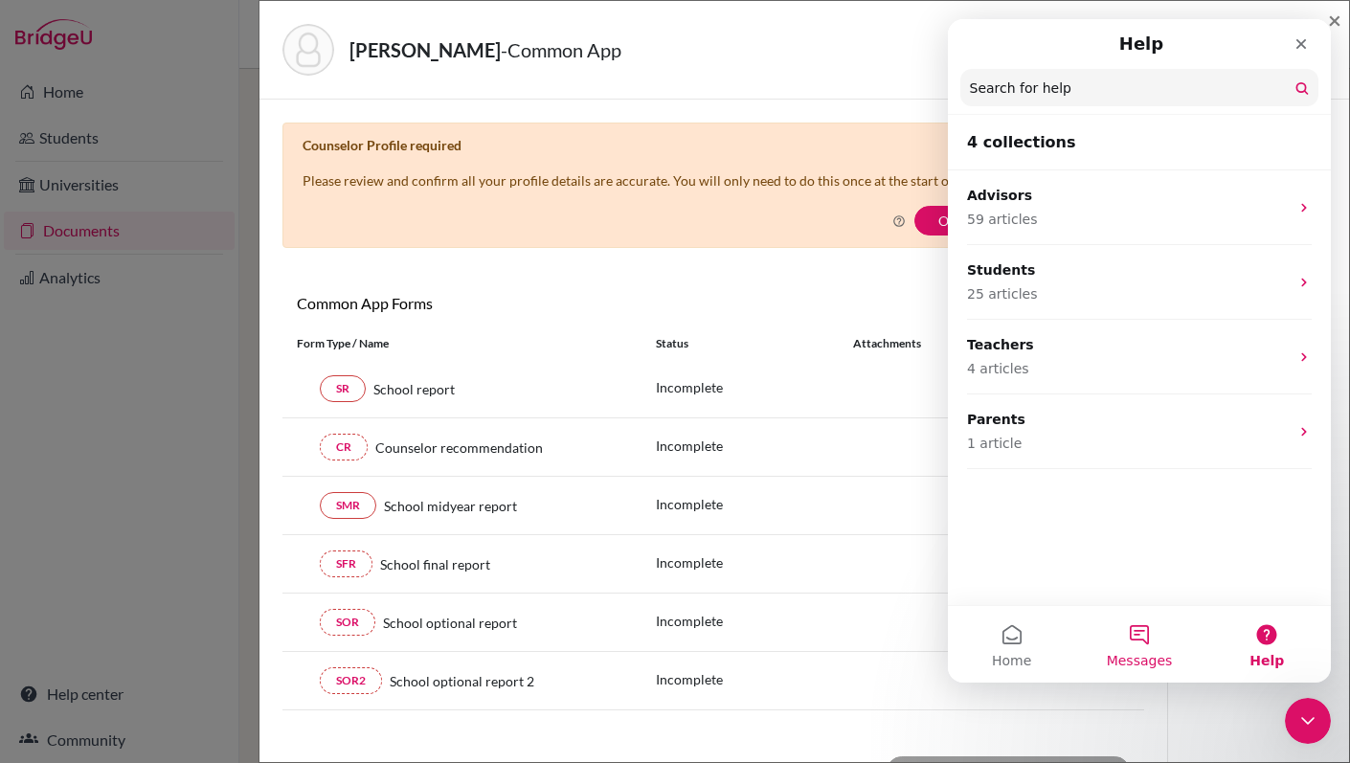
click at [1139, 651] on button "Messages" at bounding box center [1138, 644] width 127 height 77
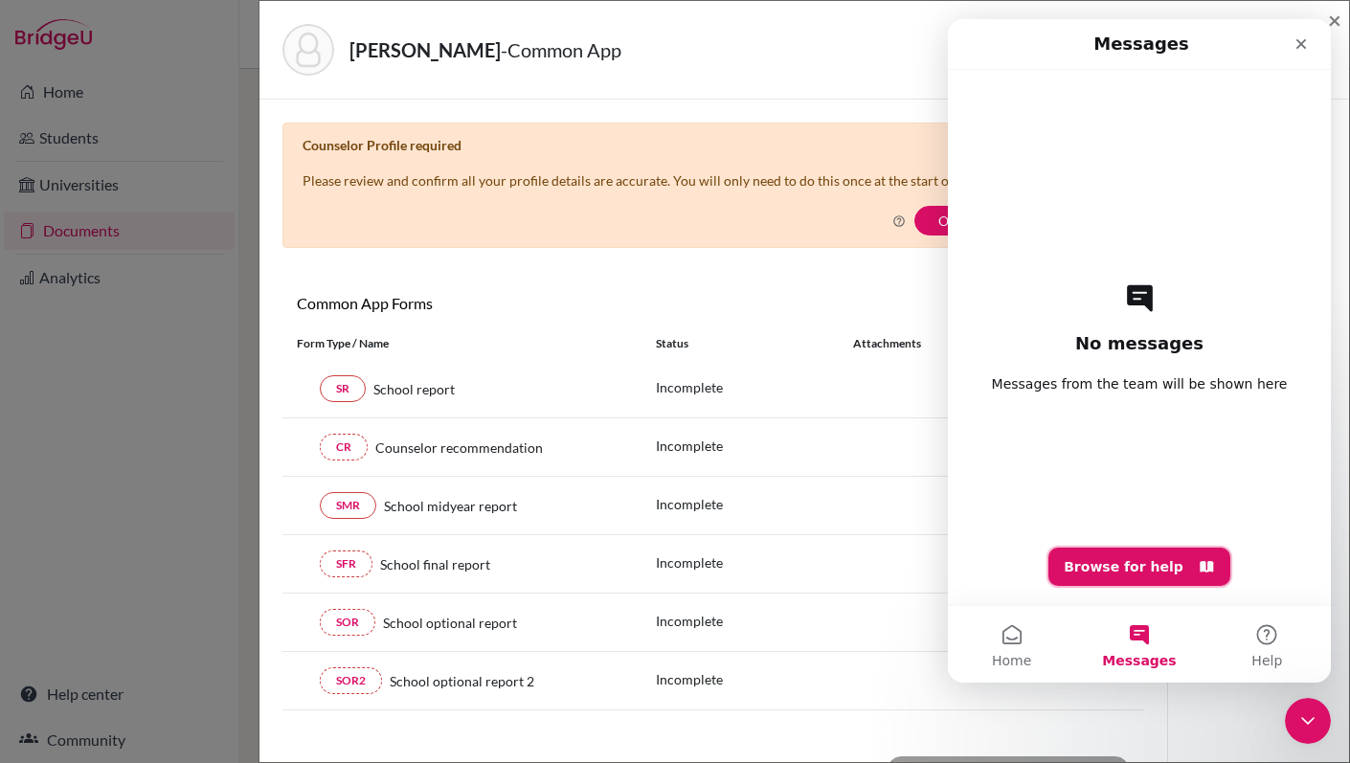
click at [1132, 562] on button "Browse for help" at bounding box center [1139, 567] width 182 height 38
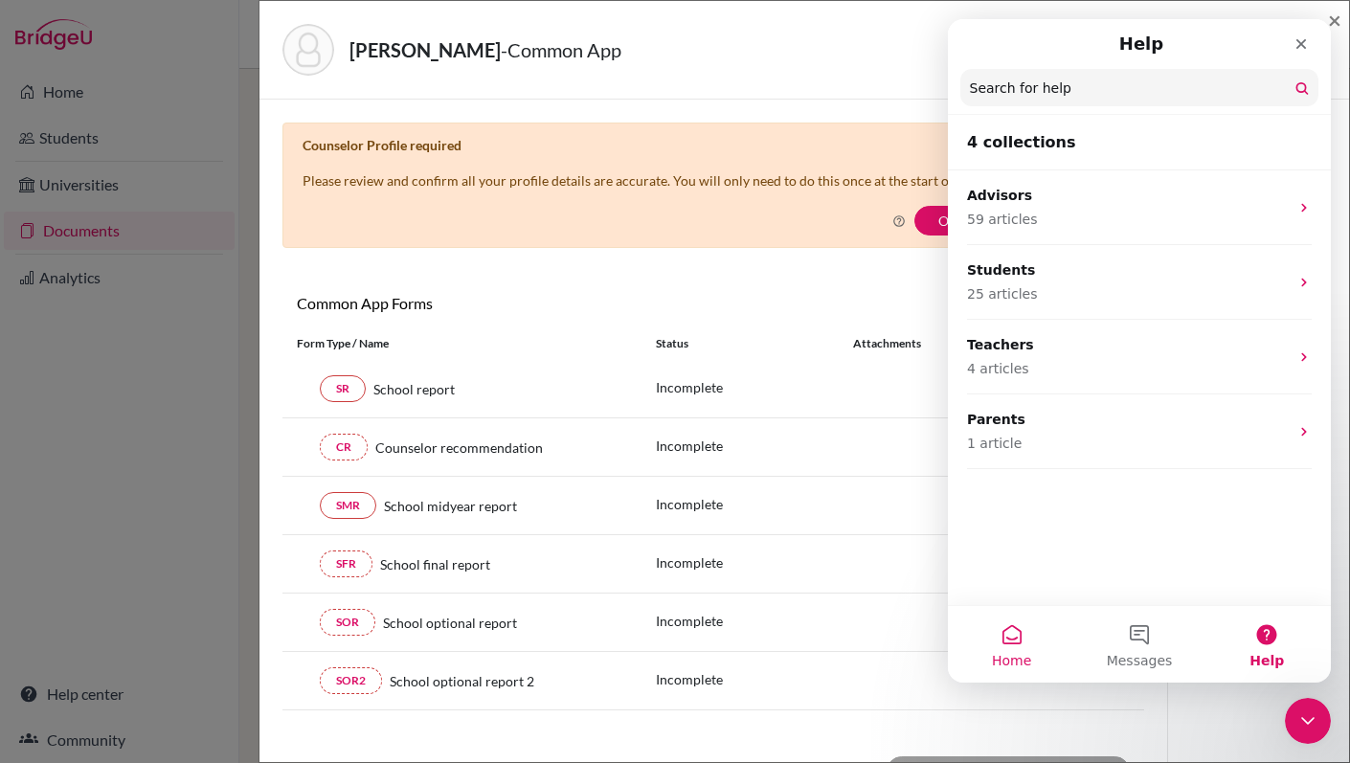
click at [1003, 641] on button "Home" at bounding box center [1011, 644] width 127 height 77
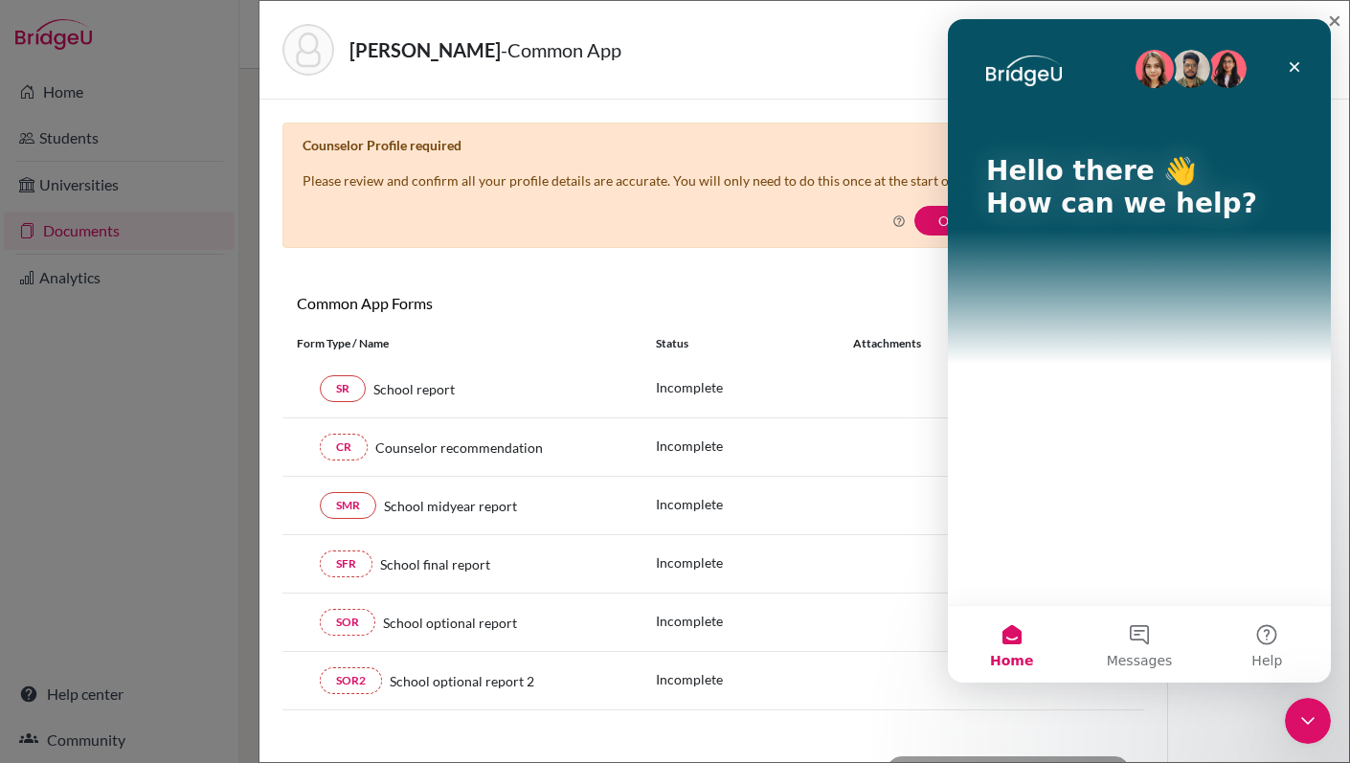
click at [1048, 529] on div "Hello there 👋 How can we help?" at bounding box center [1139, 312] width 383 height 586
click at [1056, 457] on div "Hello there 👋 How can we help?" at bounding box center [1139, 312] width 383 height 586
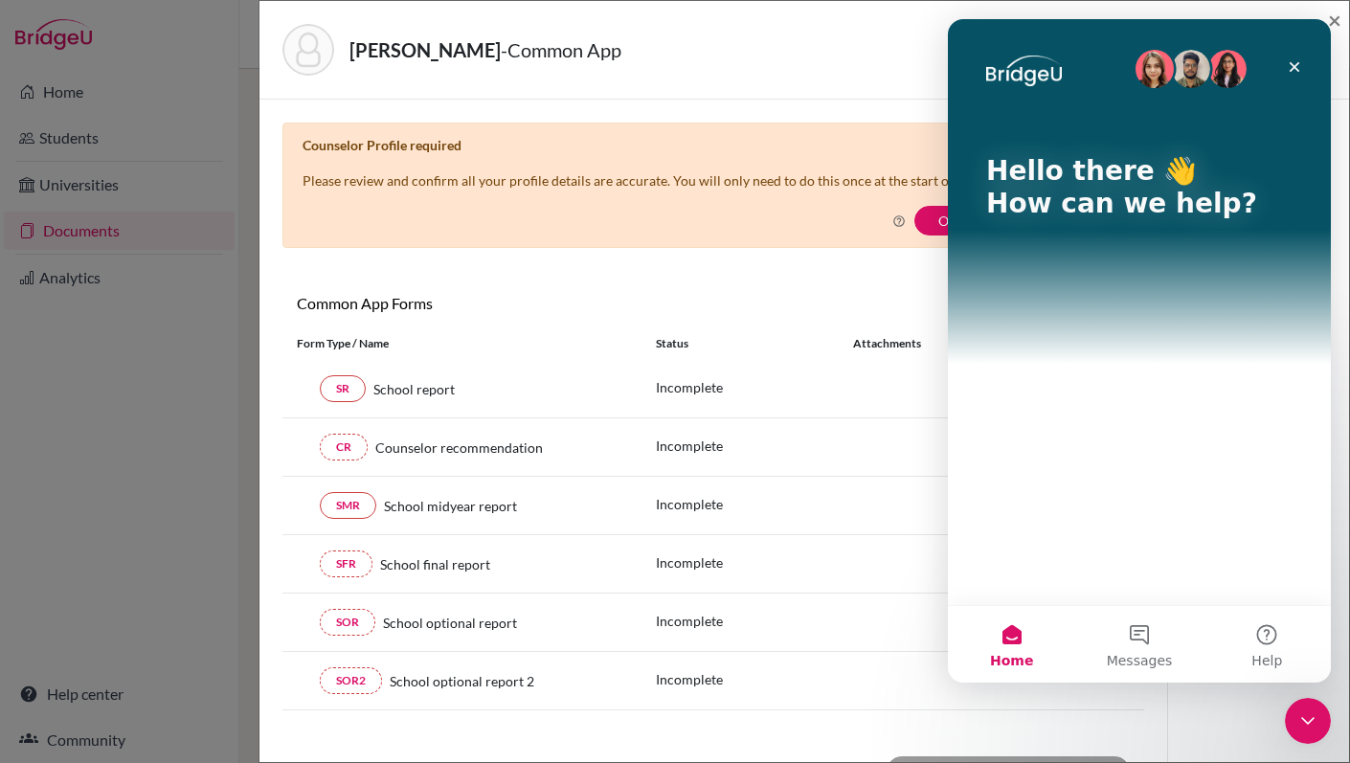
click at [1035, 180] on p "Hello there 👋" at bounding box center [1139, 171] width 306 height 33
click at [1123, 329] on div "Hello there 👋 How can we help?" at bounding box center [1139, 191] width 345 height 345
click at [1097, 423] on div "Hello there 👋 How can we help?" at bounding box center [1139, 312] width 383 height 586
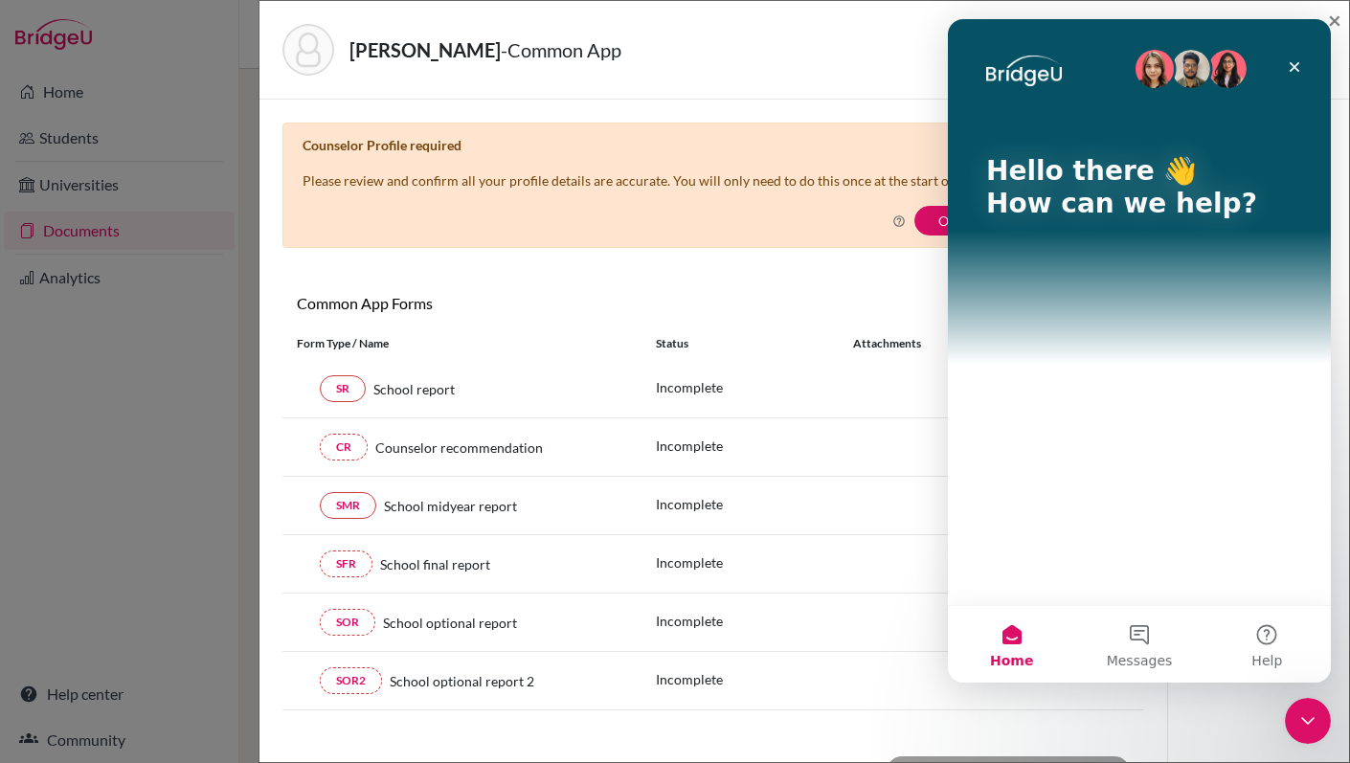
click at [1097, 422] on div "Hello there 👋 How can we help?" at bounding box center [1139, 312] width 383 height 586
click at [1097, 423] on div "Hello there 👋 How can we help?" at bounding box center [1139, 312] width 383 height 586
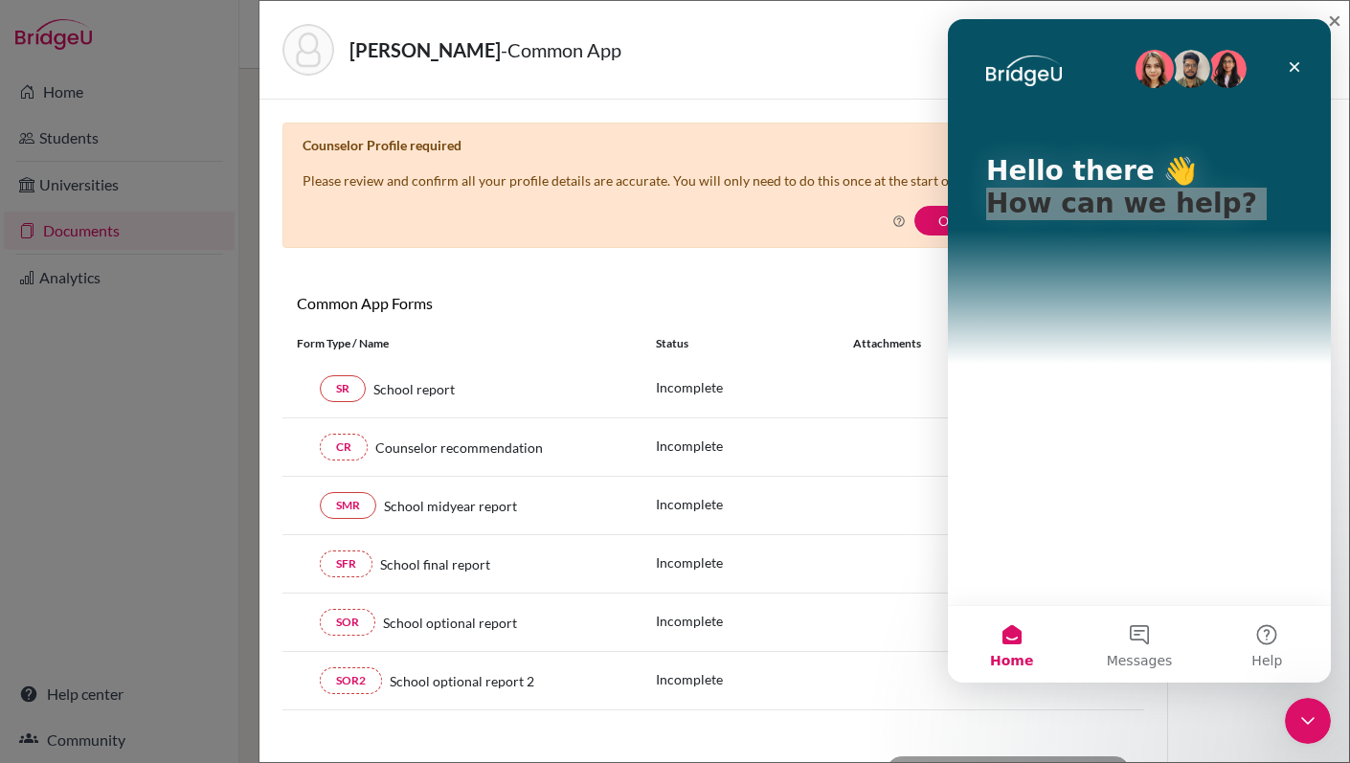
click at [1097, 424] on div "Hello there 👋 How can we help?" at bounding box center [1139, 312] width 383 height 586
drag, startPoint x: 1097, startPoint y: 424, endPoint x: 1092, endPoint y: 435, distance: 12.0
click at [1092, 435] on div "Hello there 👋 How can we help?" at bounding box center [1139, 312] width 383 height 586
drag, startPoint x: 1092, startPoint y: 435, endPoint x: 1082, endPoint y: 456, distance: 23.1
click at [1082, 456] on div "Hello there 👋 How can we help?" at bounding box center [1139, 312] width 383 height 586
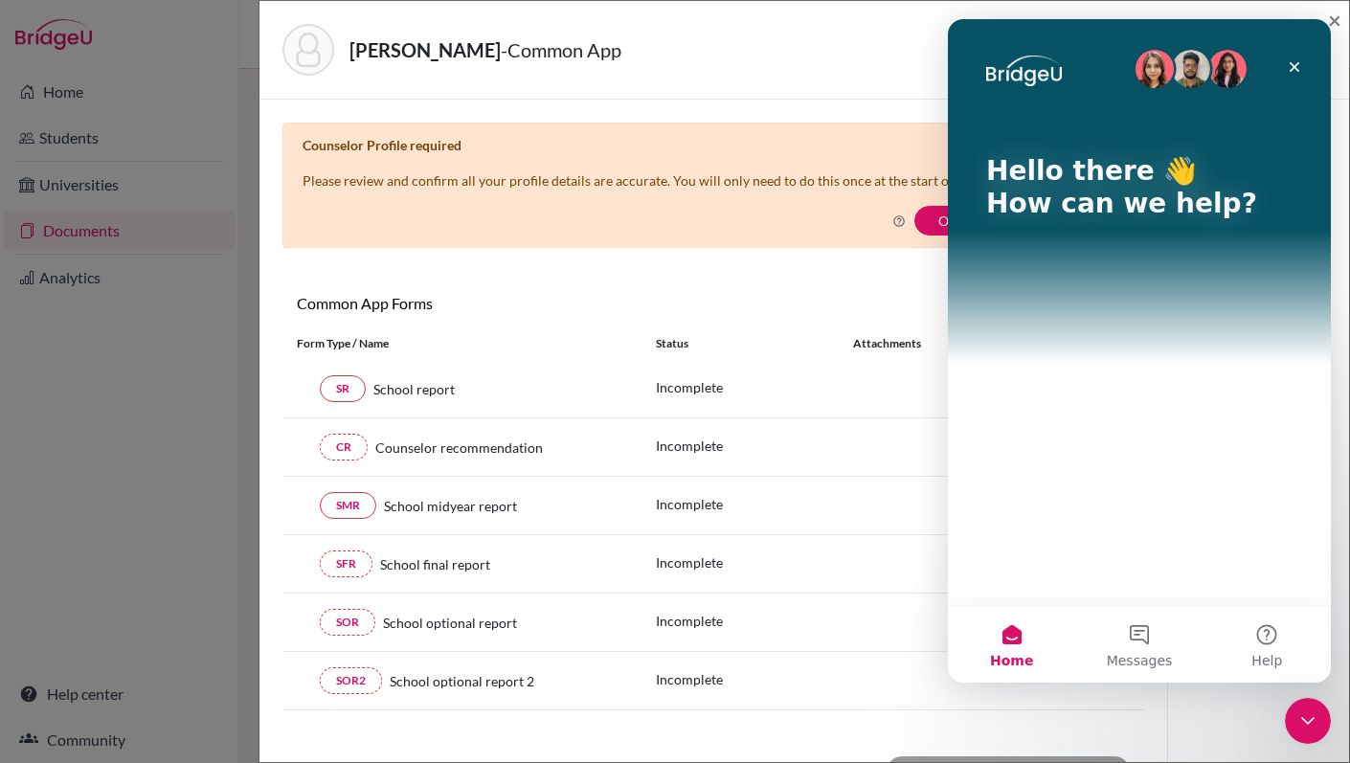
click at [1115, 357] on div "Hello there 👋 How can we help?" at bounding box center [1139, 191] width 345 height 345
click at [1098, 346] on div "Hello there 👋 How can we help?" at bounding box center [1139, 191] width 345 height 345
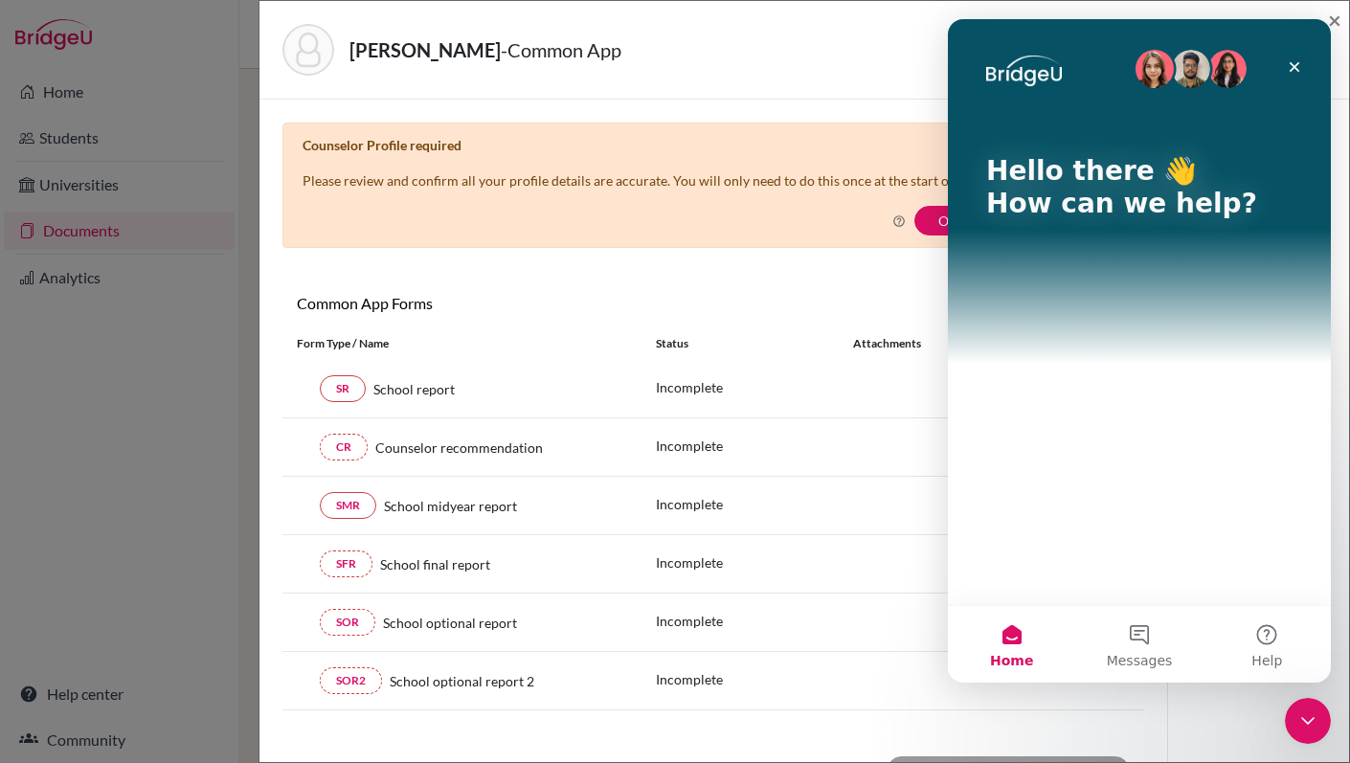
click at [1098, 346] on div "Hello there 👋 How can we help?" at bounding box center [1139, 191] width 345 height 345
click at [1098, 380] on div "Hello there 👋 How can we help?" at bounding box center [1139, 312] width 383 height 586
click at [1101, 390] on div "Hello there 👋 How can we help?" at bounding box center [1139, 312] width 383 height 586
click at [1121, 633] on button "Messages" at bounding box center [1138, 644] width 127 height 77
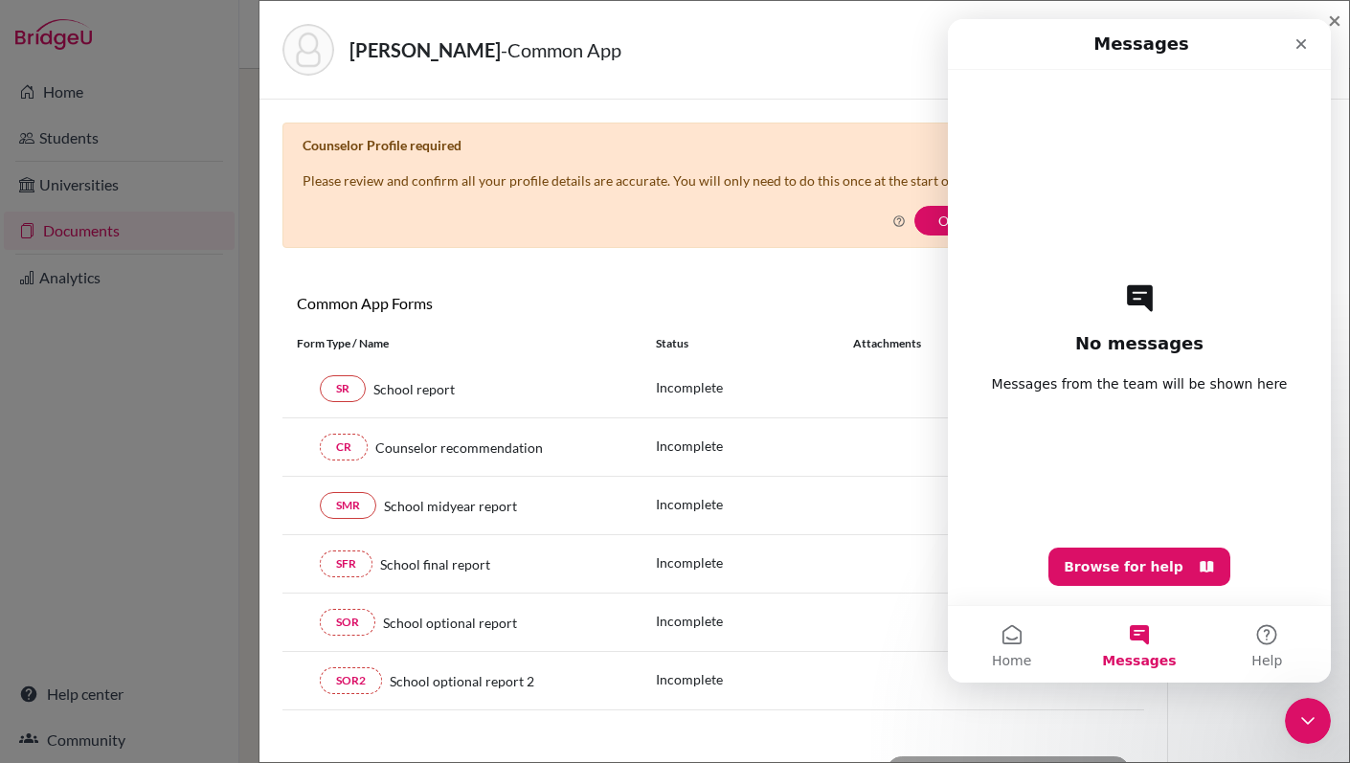
click at [1137, 383] on span "Messages from the team will be shown here" at bounding box center [1140, 383] width 296 height 19
click at [1142, 341] on h2 "No messages" at bounding box center [1139, 343] width 128 height 23
click at [1141, 304] on icon "Intercom messenger" at bounding box center [1140, 297] width 26 height 27
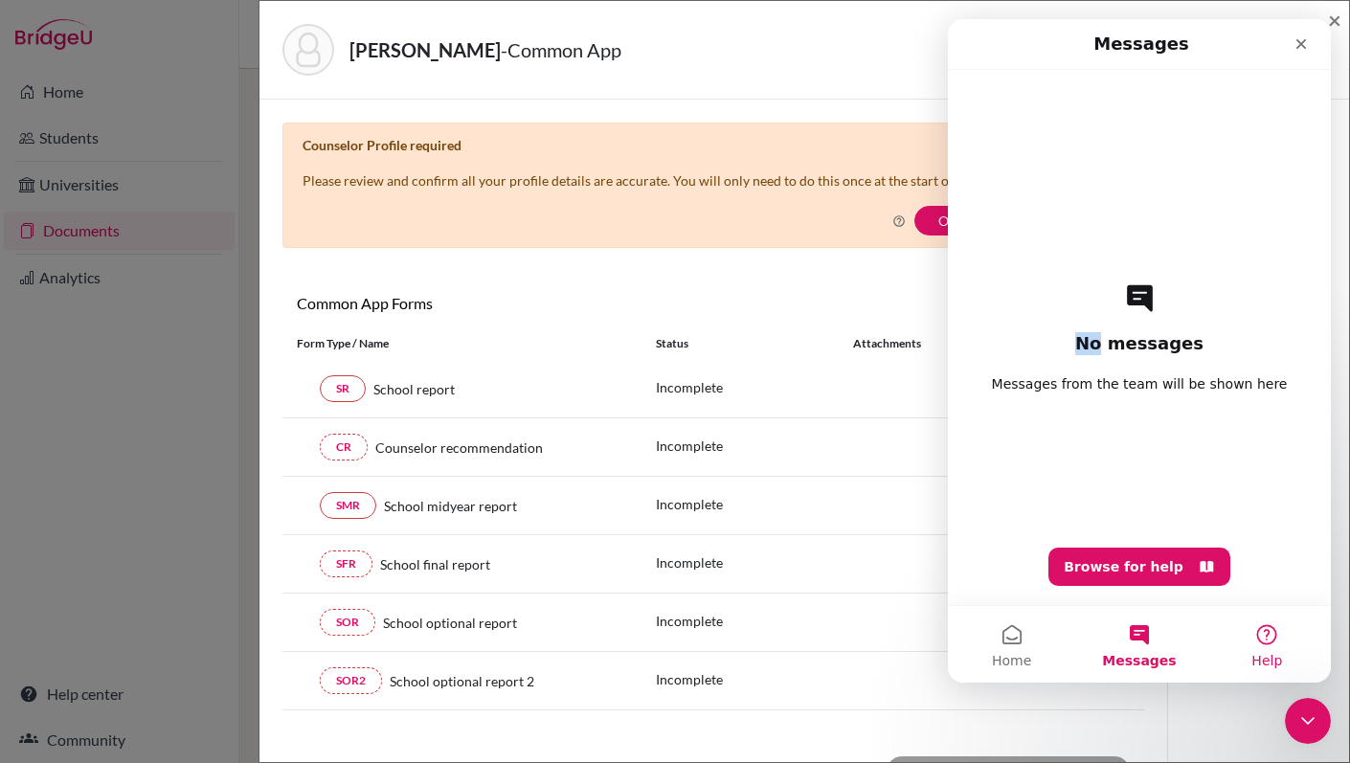
click at [1274, 636] on button "Help" at bounding box center [1267, 644] width 127 height 77
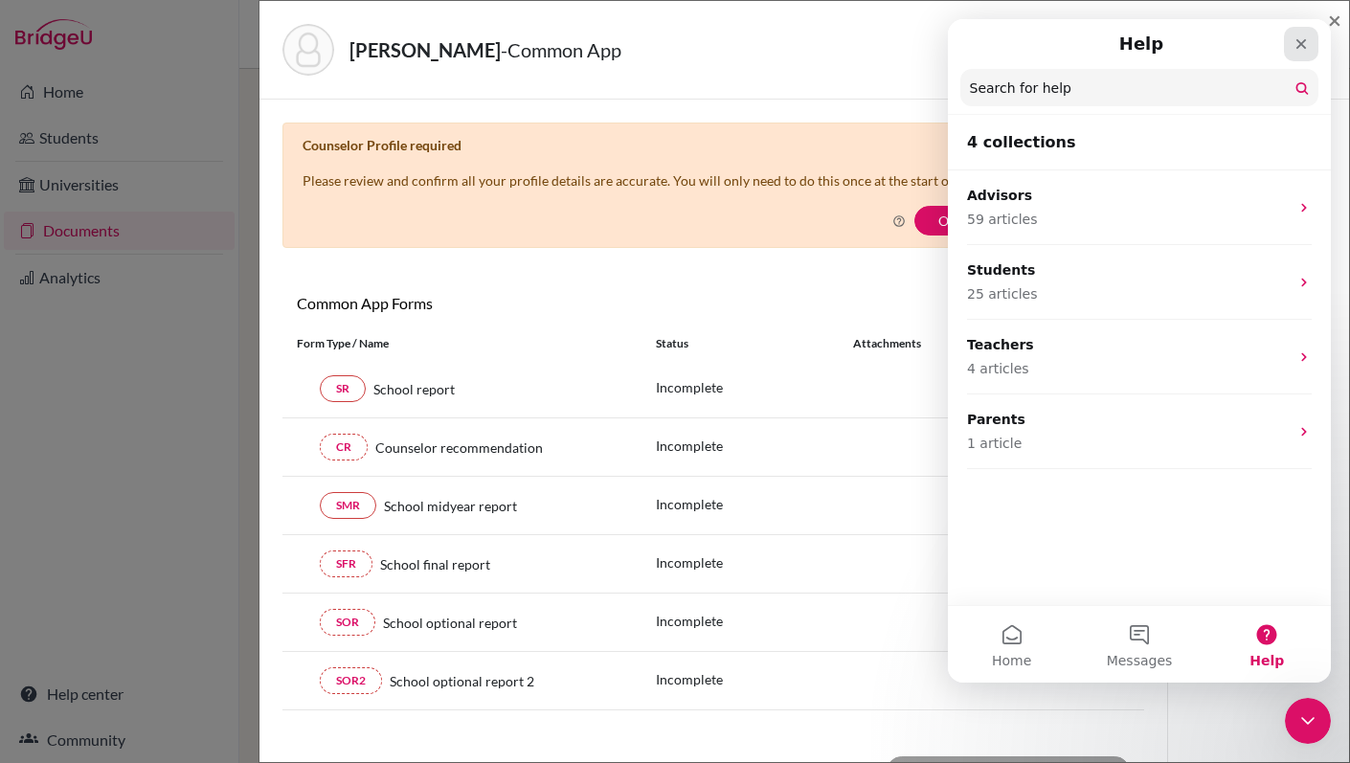
click at [1306, 41] on icon "Close" at bounding box center [1301, 43] width 15 height 15
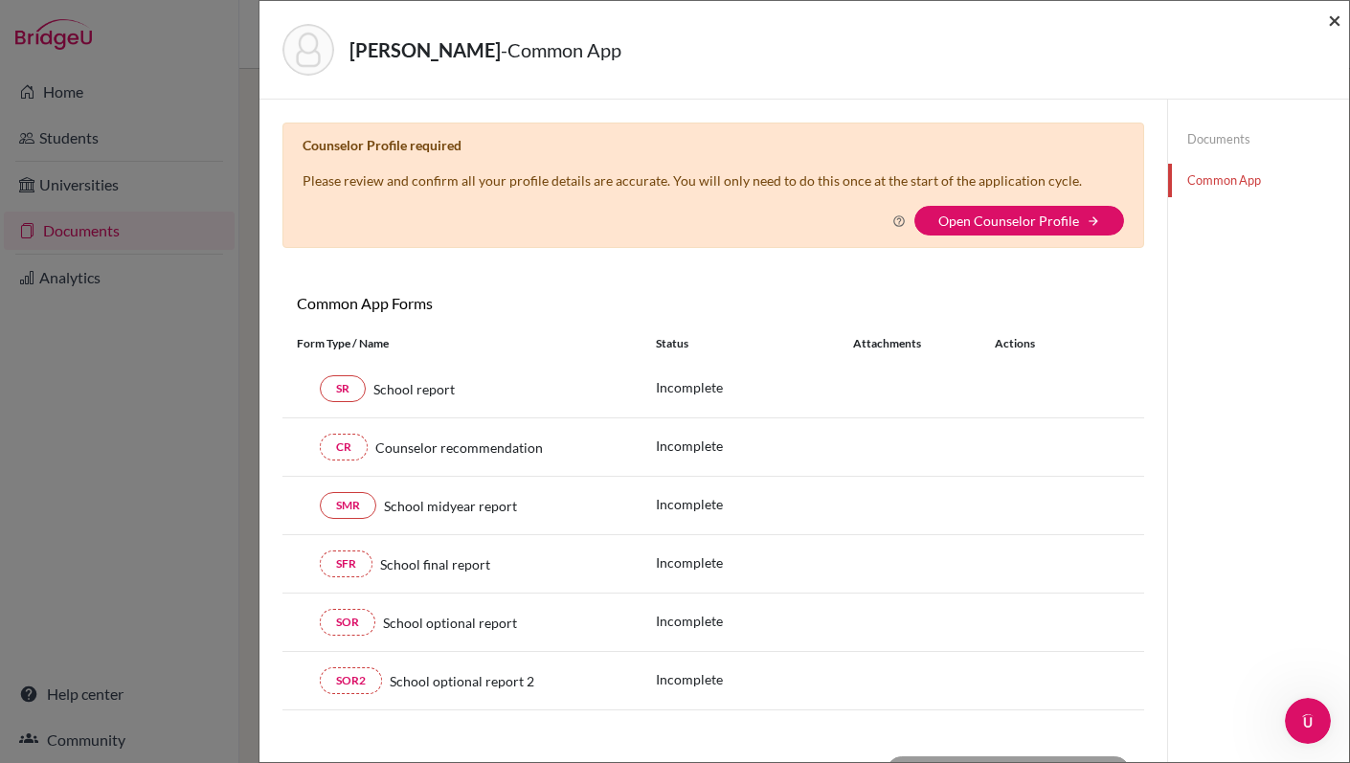
click at [1335, 22] on span "×" at bounding box center [1334, 20] width 13 height 28
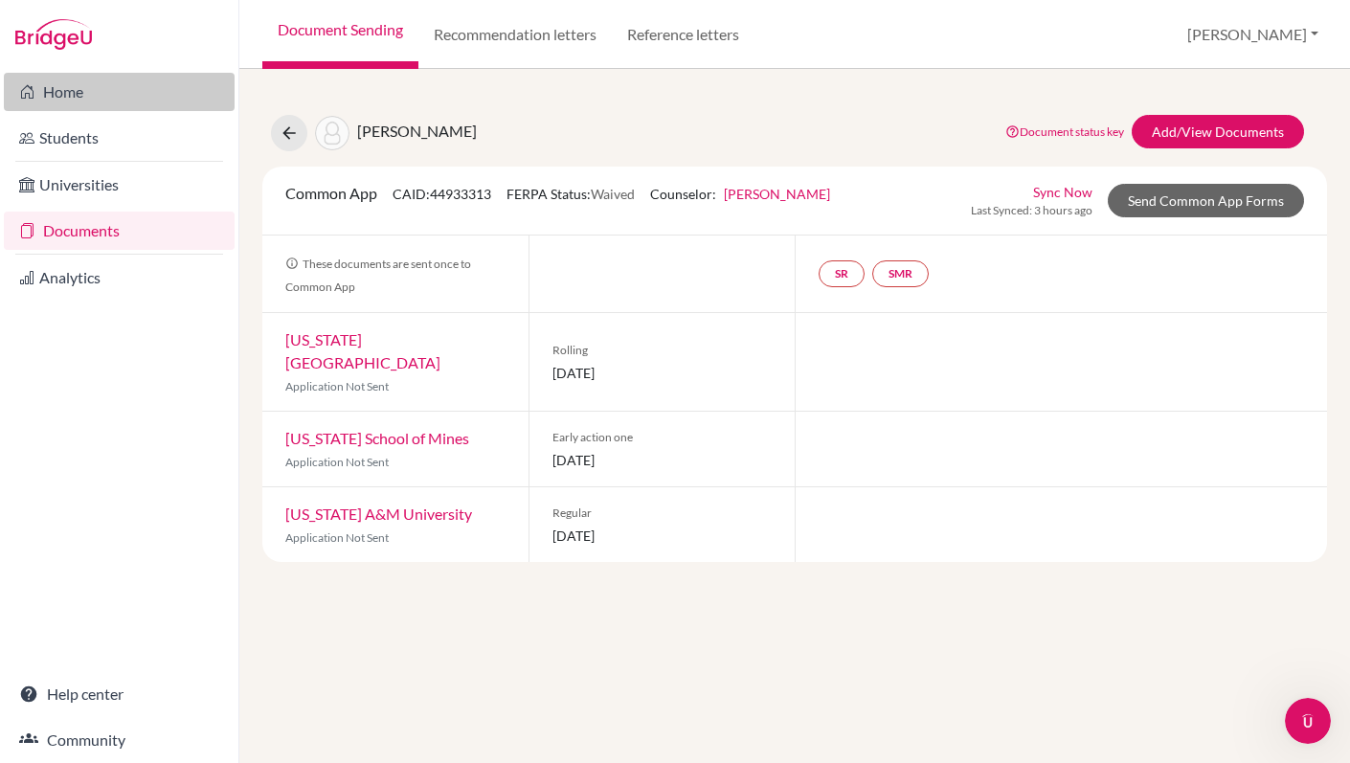
click at [71, 95] on link "Home" at bounding box center [119, 92] width 231 height 38
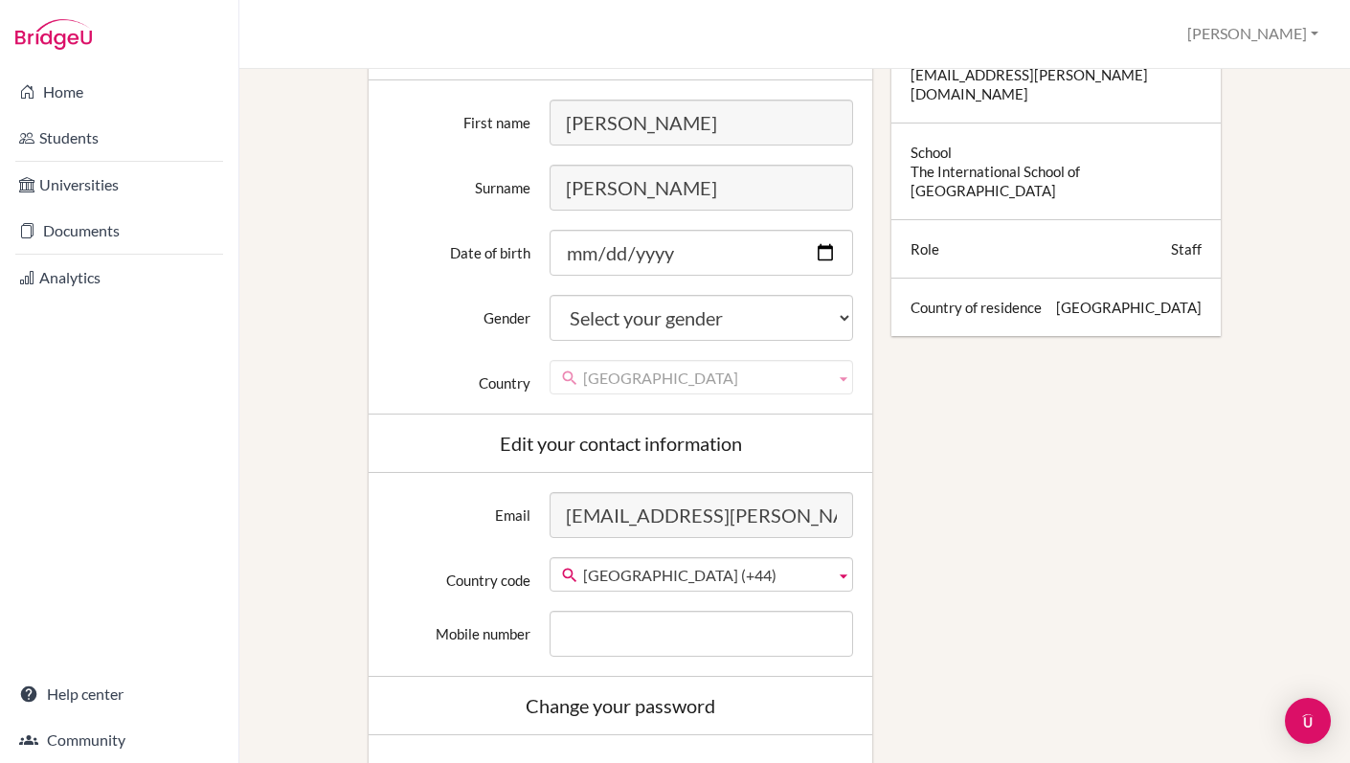
scroll to position [374, 0]
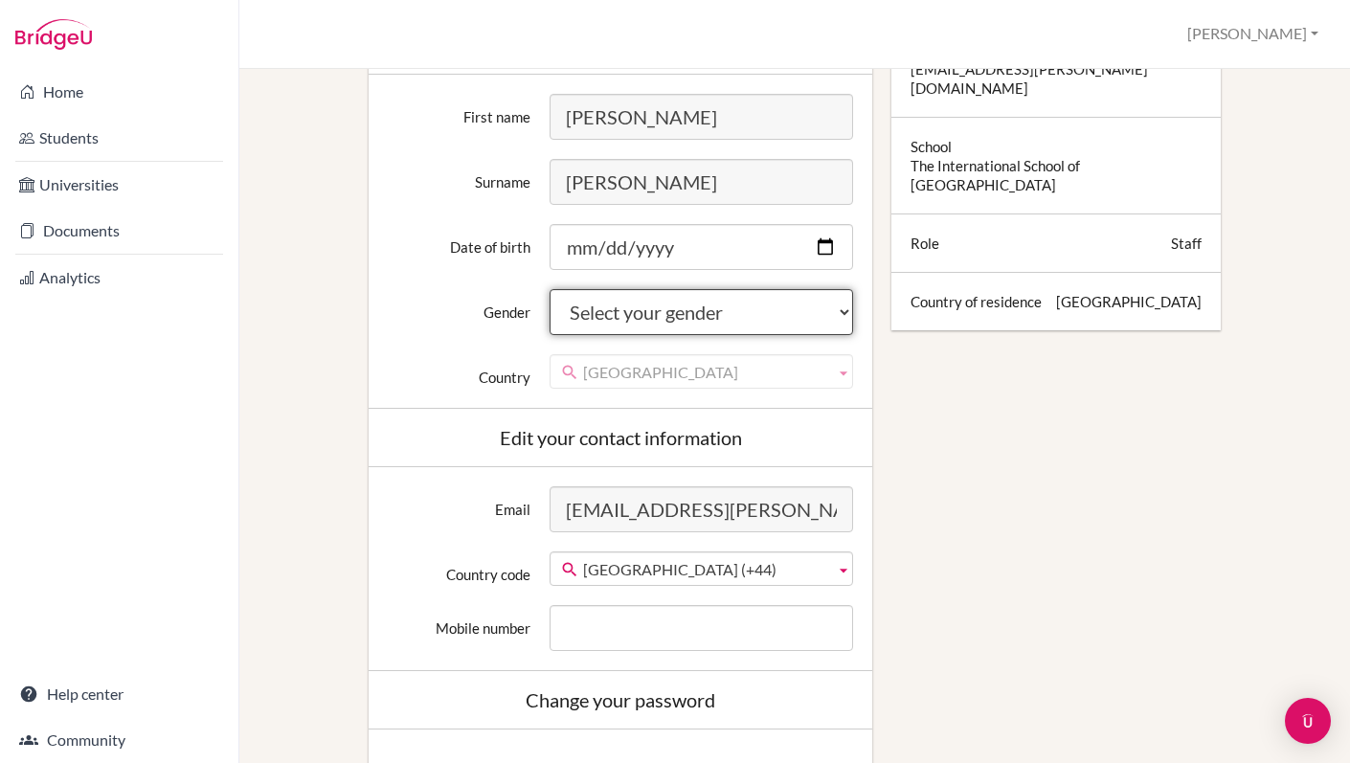
click at [691, 315] on select "Select your gender Female Male Neither" at bounding box center [702, 312] width 304 height 46
select select "female"
click at [550, 289] on select "Select your gender Female Male Neither" at bounding box center [702, 312] width 304 height 46
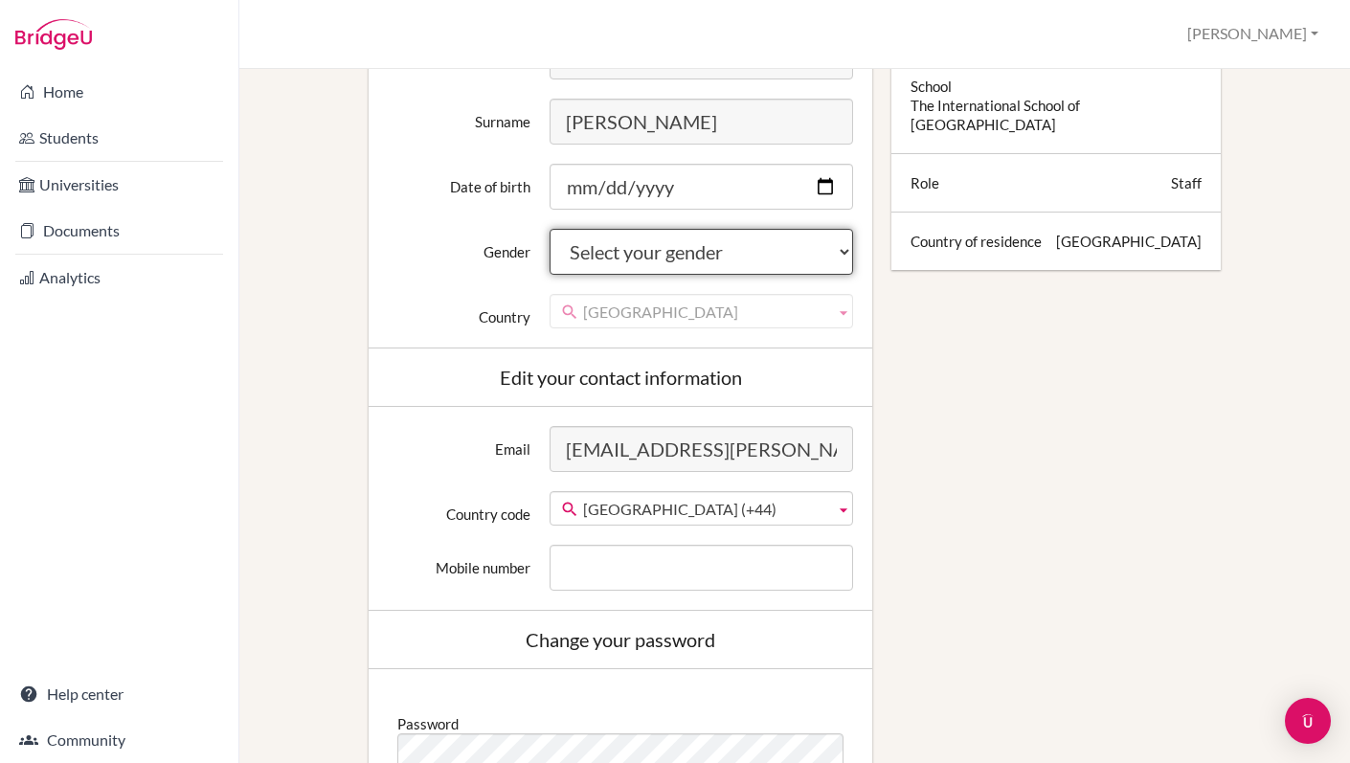
scroll to position [0, 0]
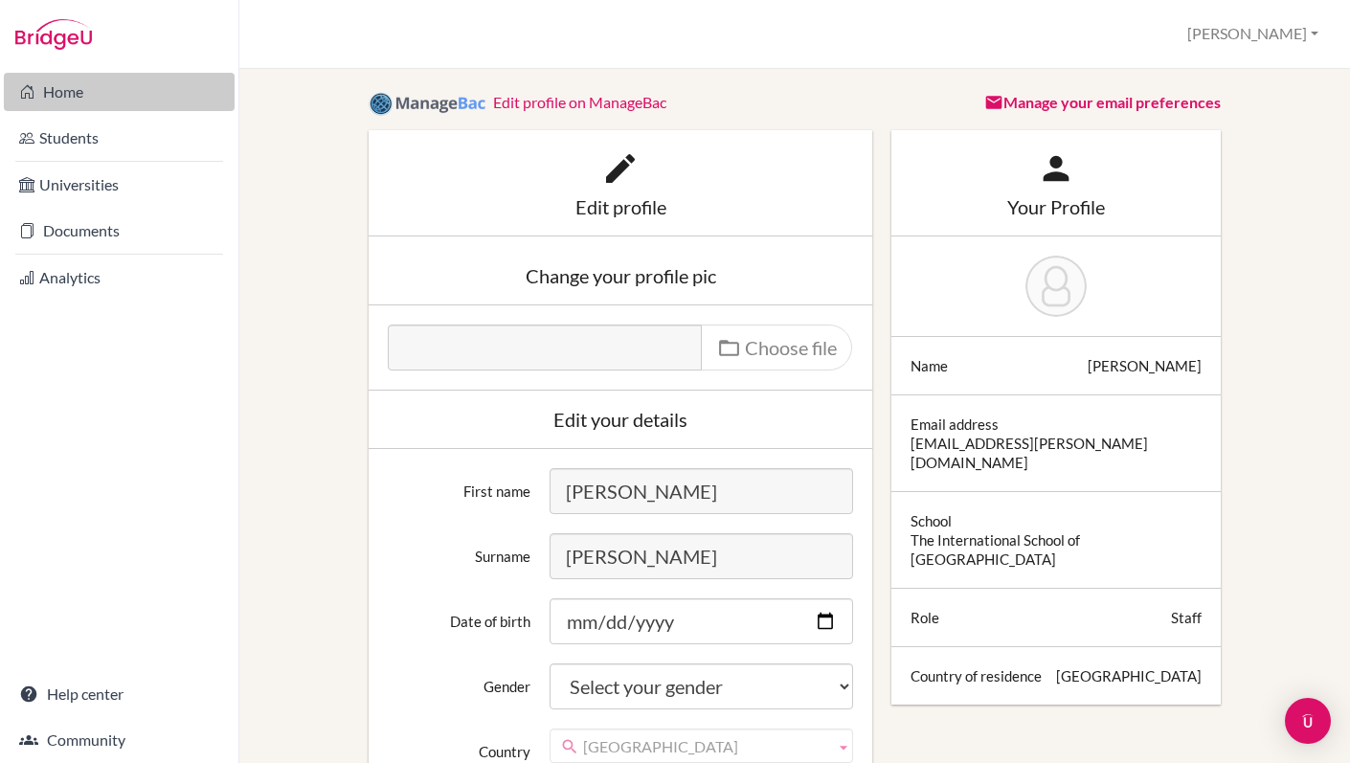
click at [65, 99] on link "Home" at bounding box center [119, 92] width 231 height 38
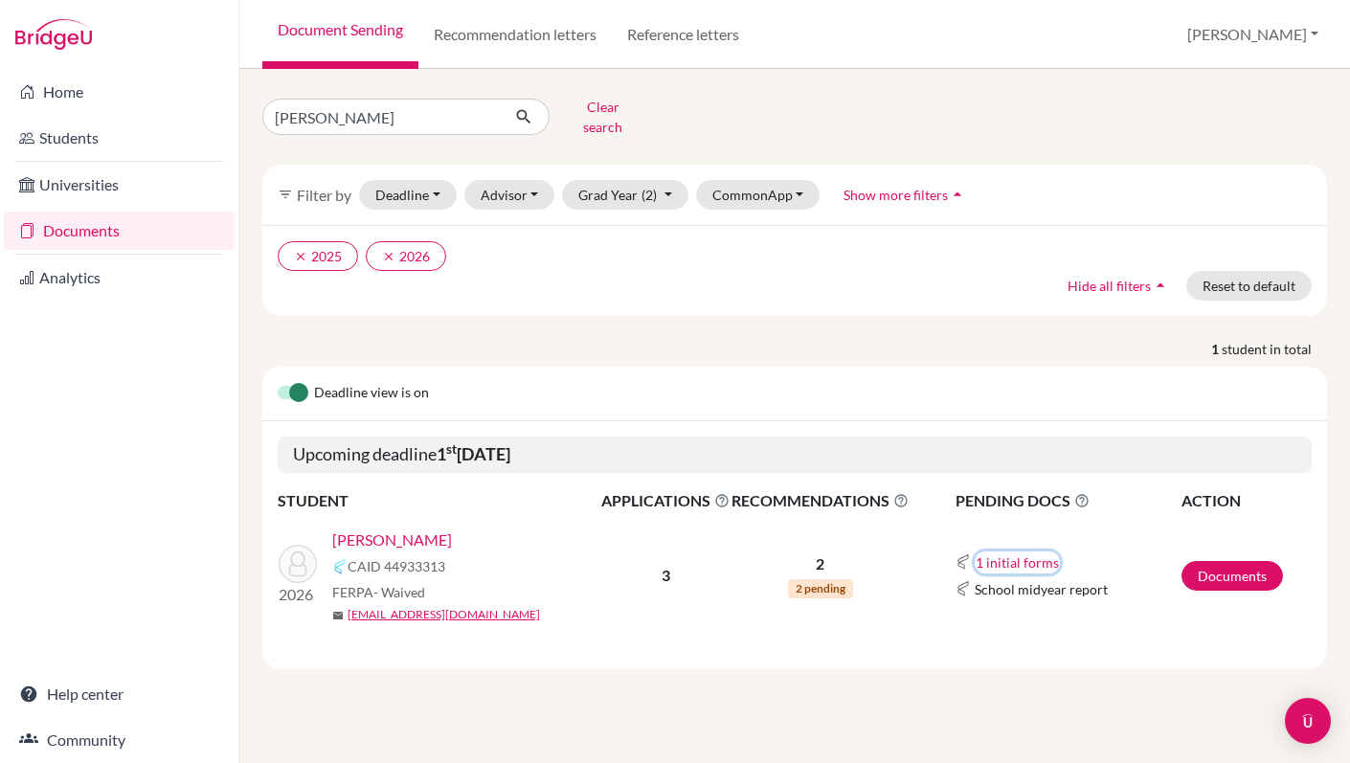
click at [1031, 552] on button "1 initial forms" at bounding box center [1017, 563] width 85 height 22
click at [1023, 552] on button "1 initial forms" at bounding box center [1017, 563] width 85 height 22
click at [1207, 561] on link "Documents" at bounding box center [1232, 576] width 101 height 30
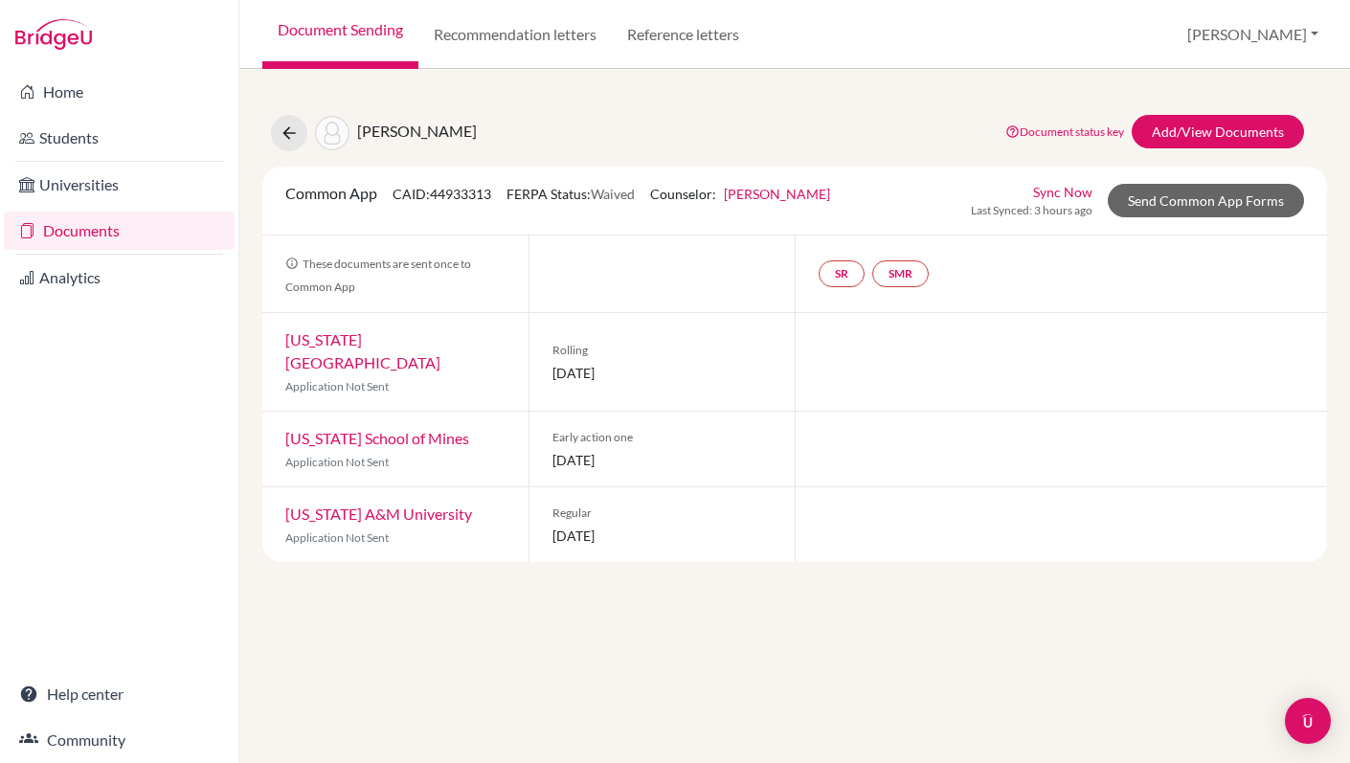
click at [1087, 189] on link "Sync Now" at bounding box center [1062, 192] width 59 height 20
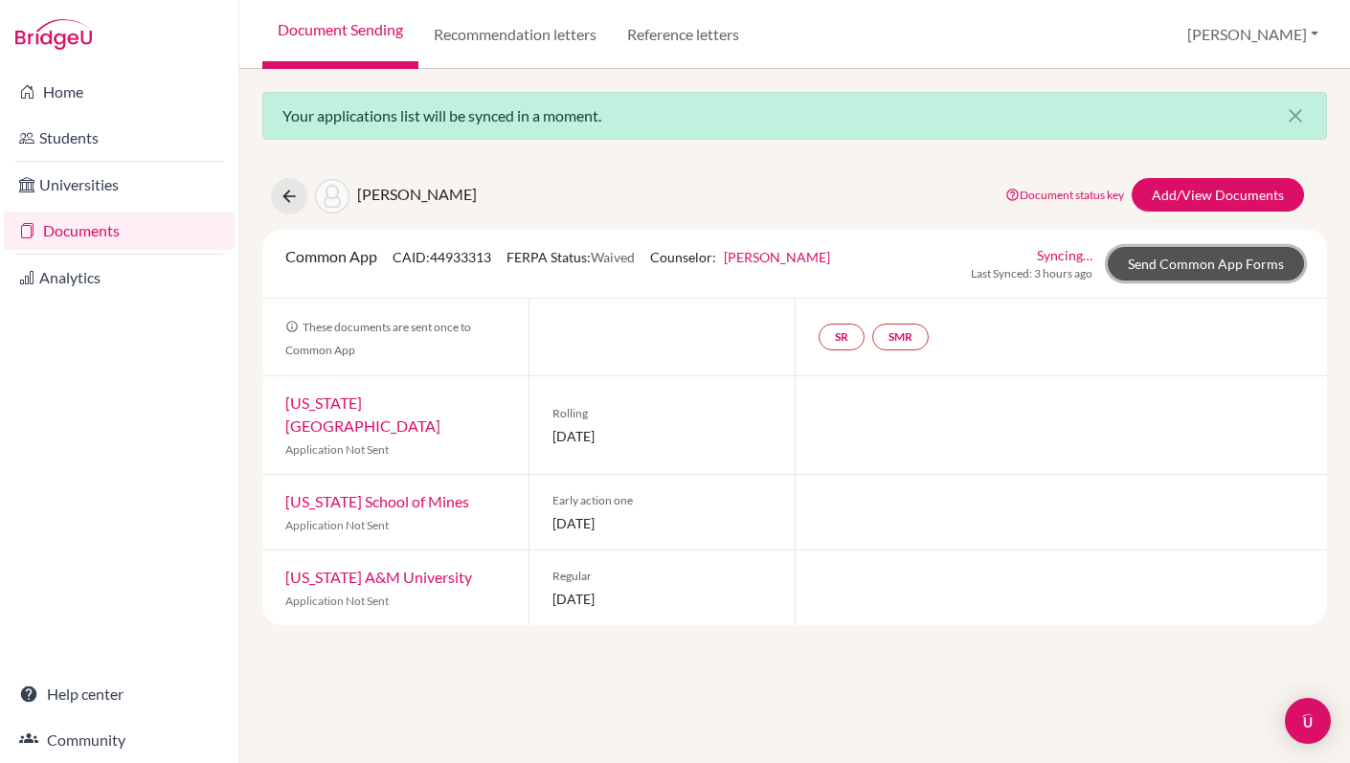
click at [1152, 261] on link "Send Common App Forms" at bounding box center [1206, 264] width 196 height 34
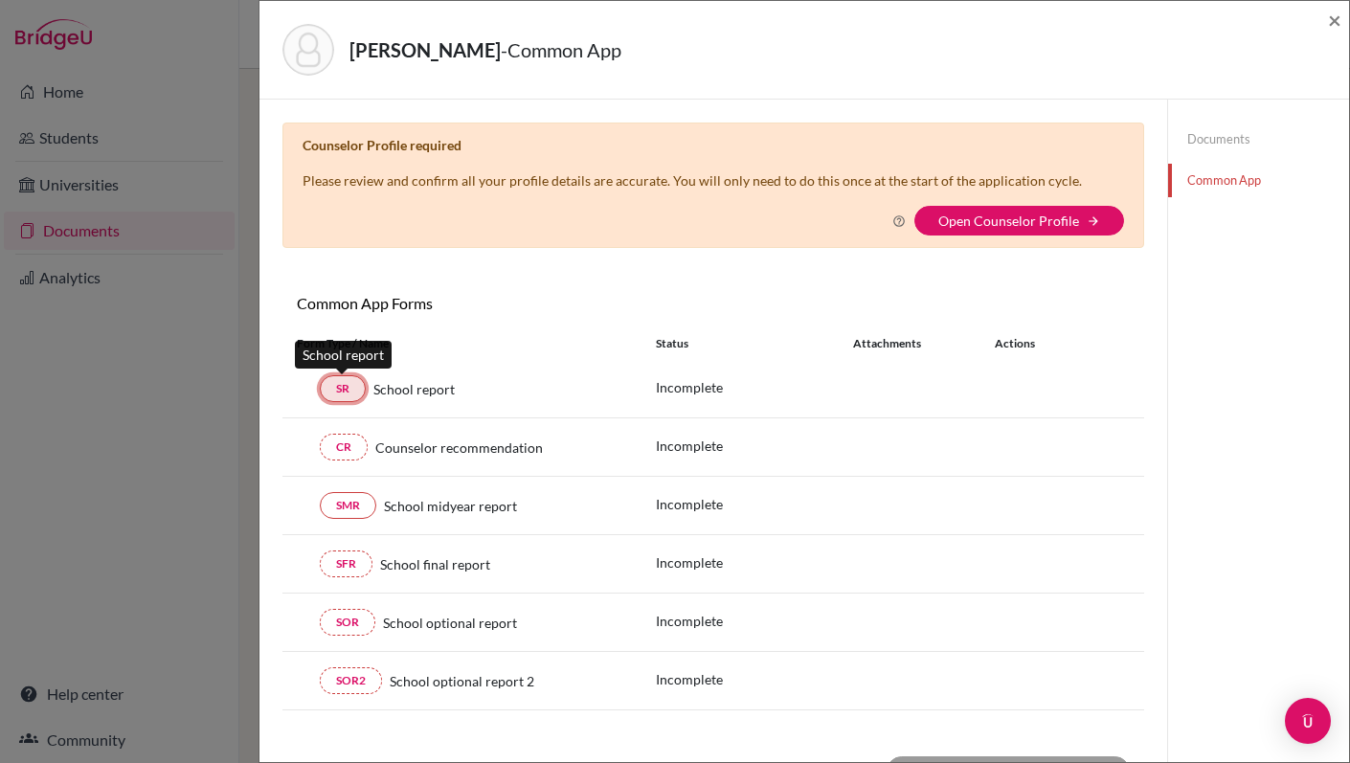
click at [348, 390] on link "SR" at bounding box center [343, 388] width 46 height 27
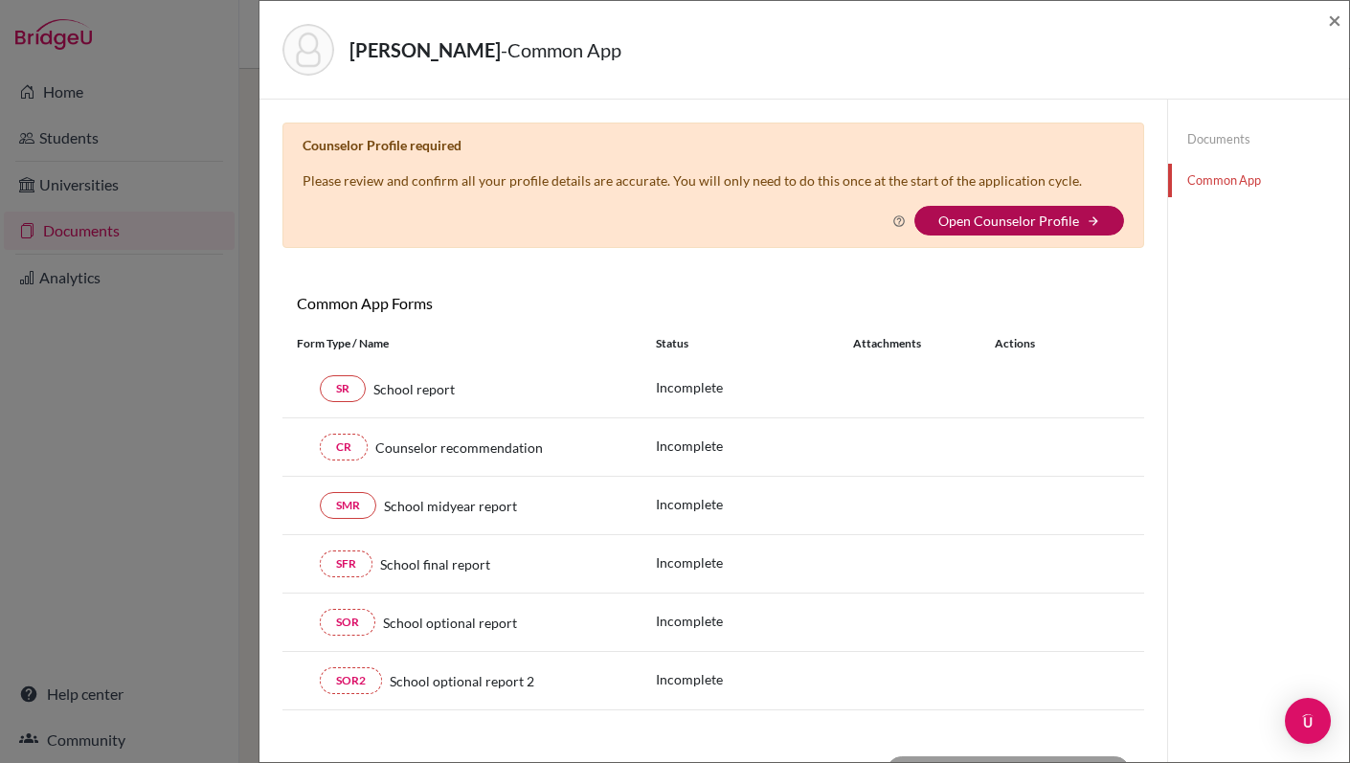
click at [1003, 221] on link "Open Counselor Profile" at bounding box center [1008, 221] width 141 height 16
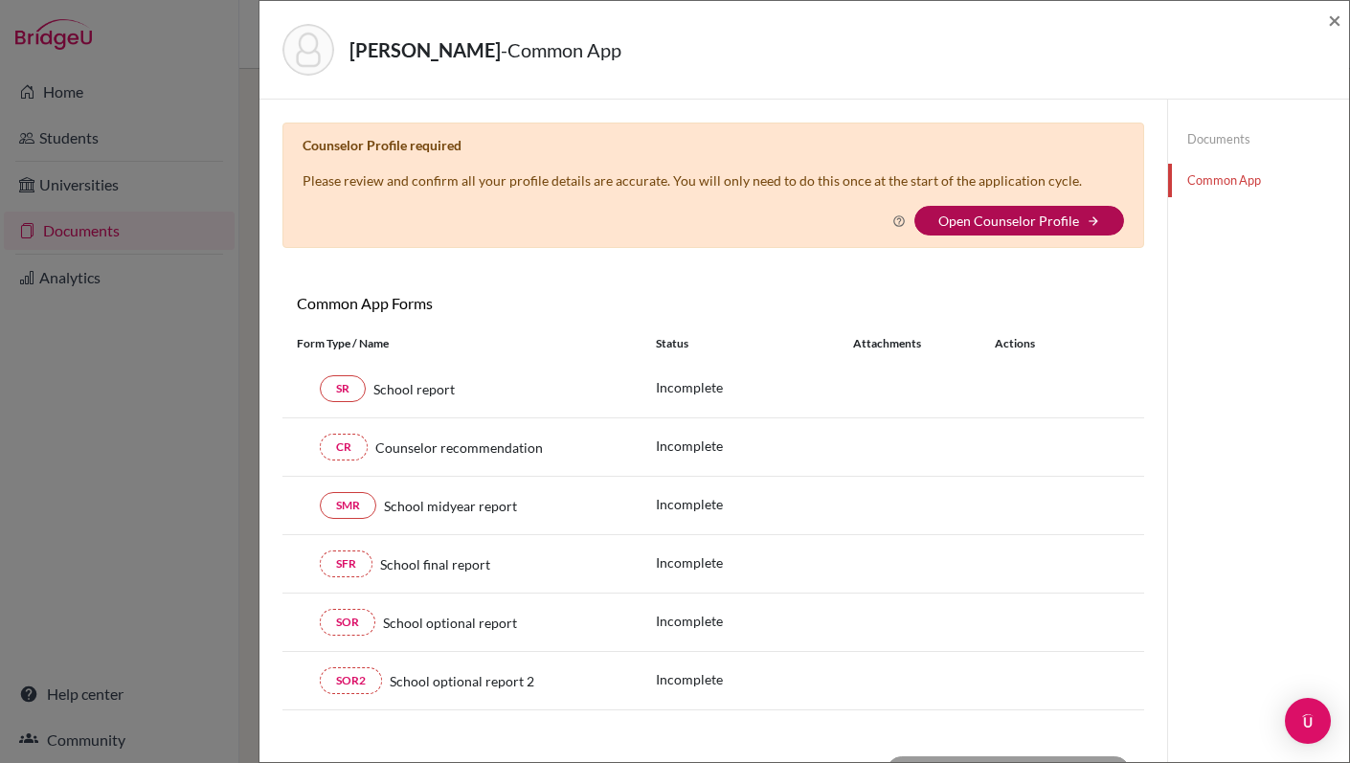
click at [1003, 221] on link "Open Counselor Profile" at bounding box center [1008, 221] width 141 height 16
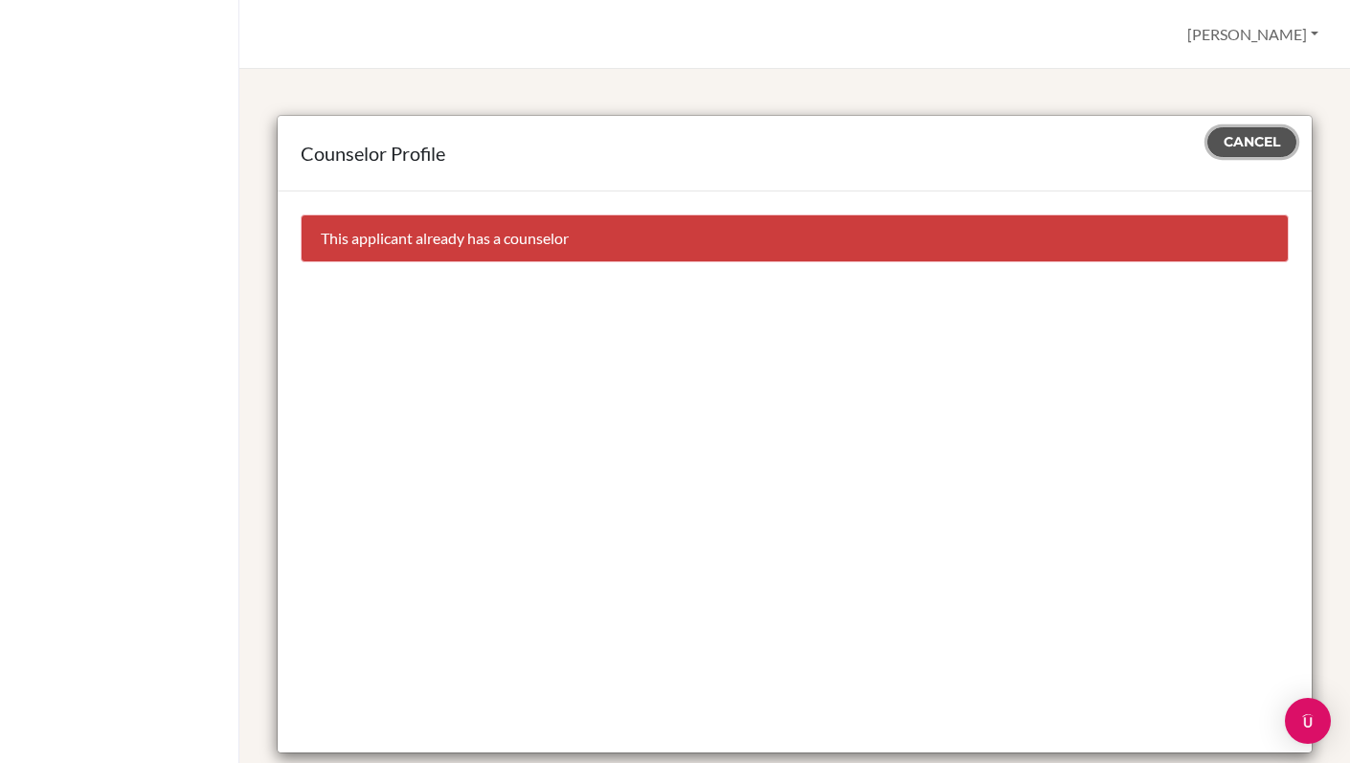
click at [1250, 139] on span "Cancel" at bounding box center [1252, 141] width 56 height 17
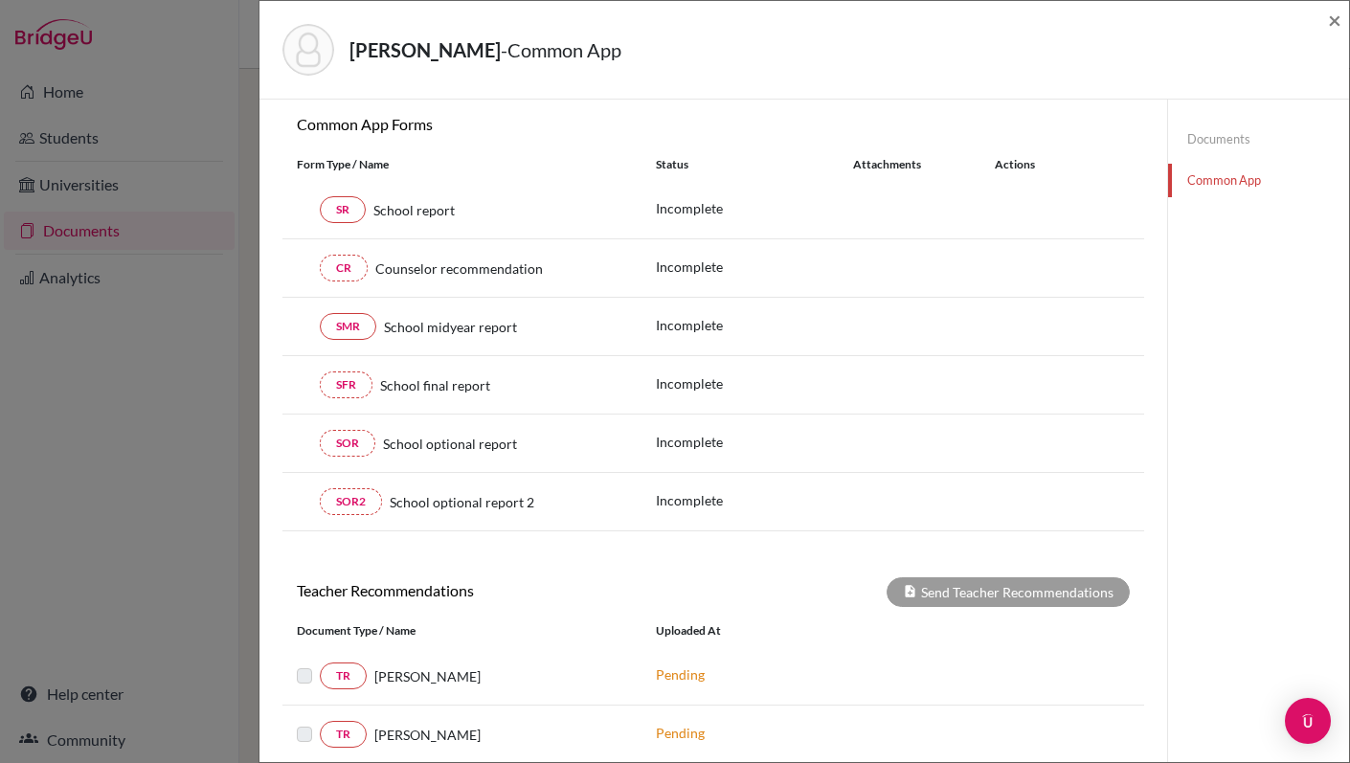
scroll to position [386, 0]
